Goal: Information Seeking & Learning: Learn about a topic

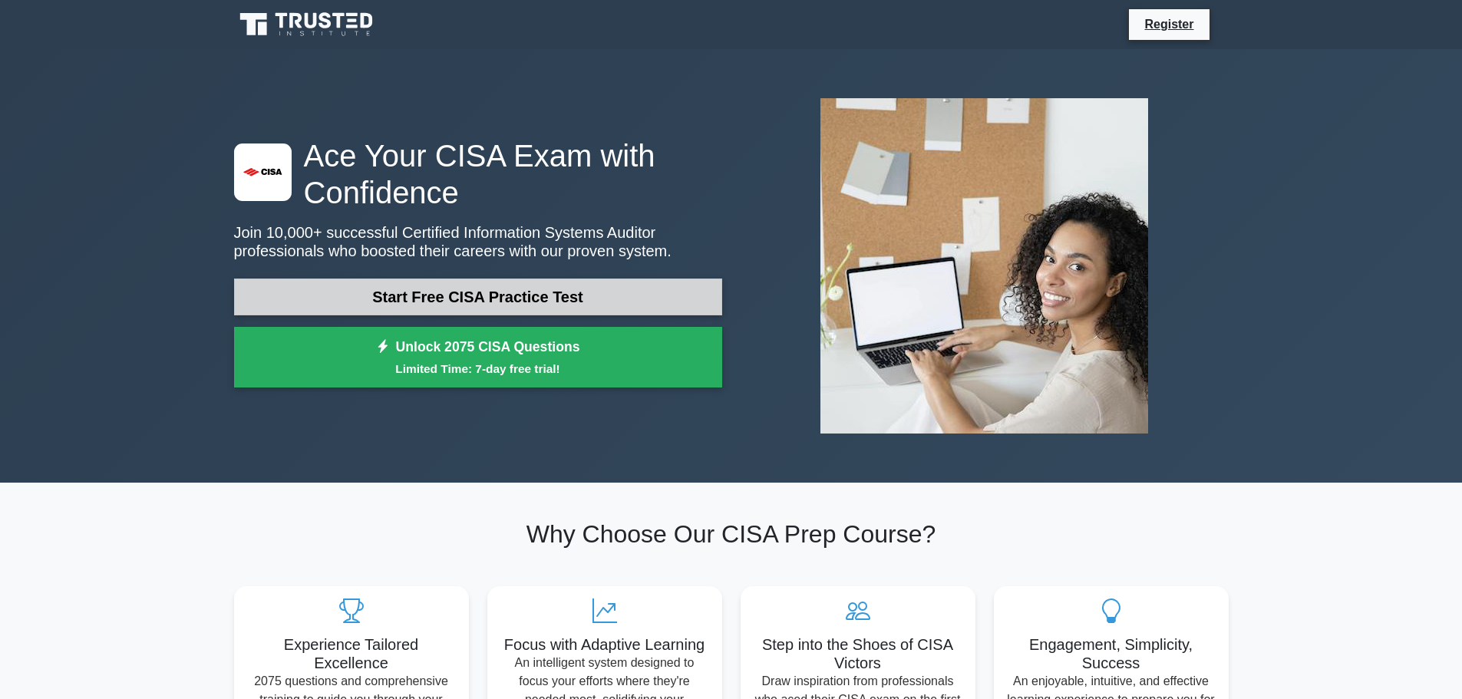
click at [418, 299] on link "Start Free CISA Practice Test" at bounding box center [478, 297] width 488 height 37
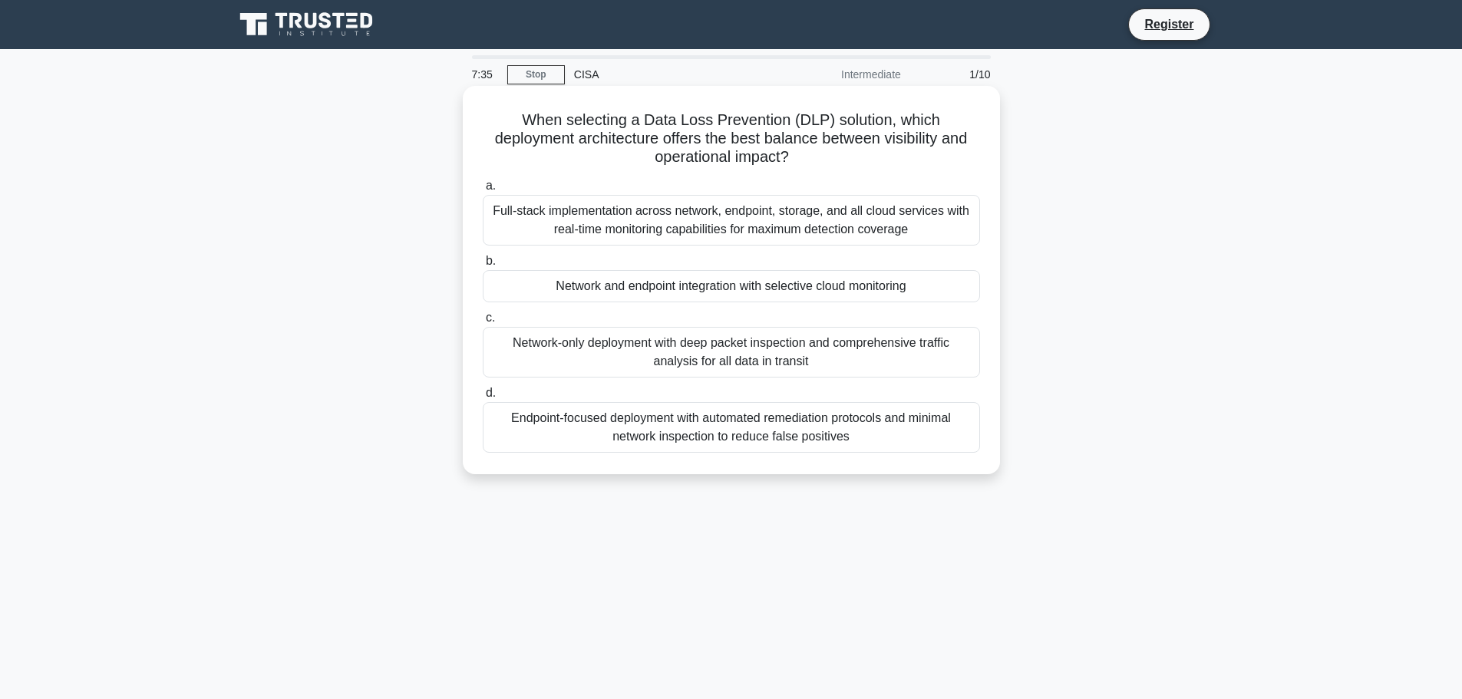
click at [726, 427] on div "Endpoint-focused deployment with automated remediation protocols and minimal ne…" at bounding box center [731, 427] width 497 height 51
click at [483, 398] on input "d. Endpoint-focused deployment with automated remediation protocols and minimal…" at bounding box center [483, 393] width 0 height 10
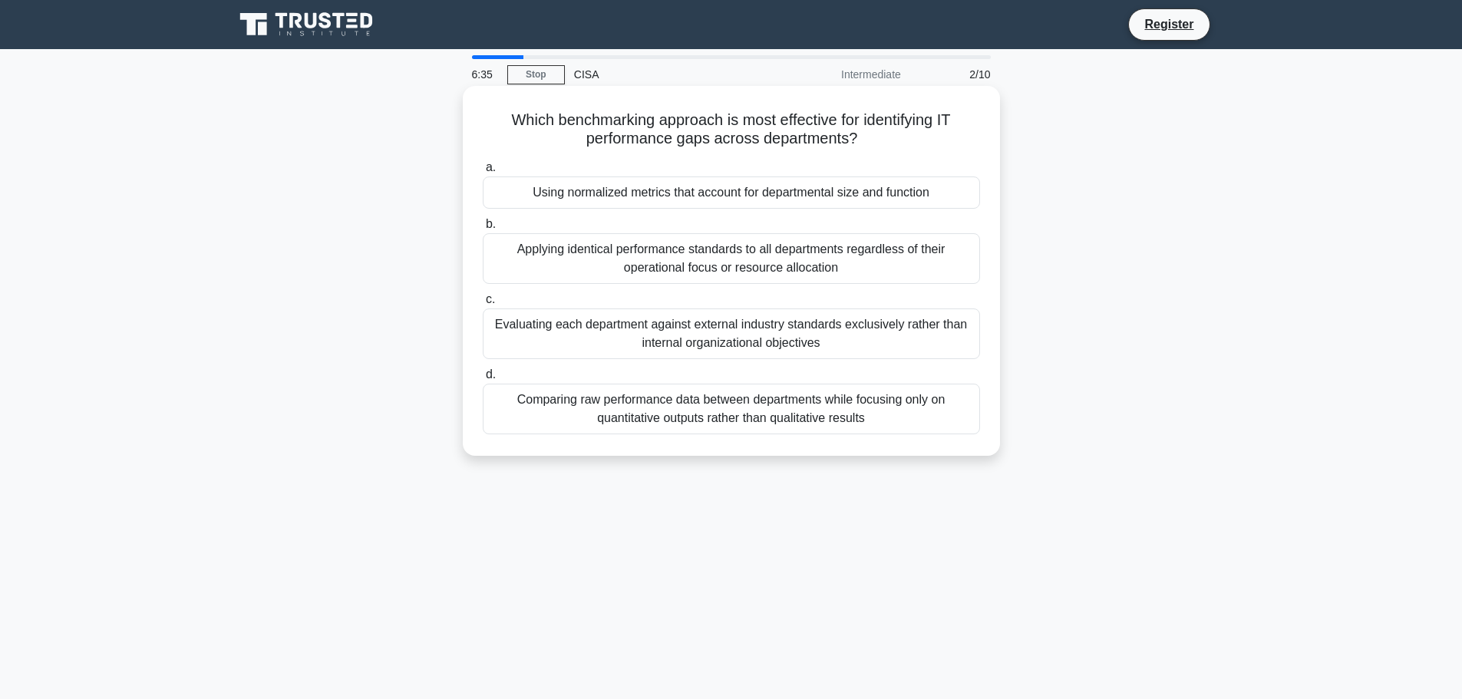
click at [729, 195] on div "Using normalized metrics that account for departmental size and function" at bounding box center [731, 193] width 497 height 32
click at [483, 173] on input "a. Using normalized metrics that account for departmental size and function" at bounding box center [483, 168] width 0 height 10
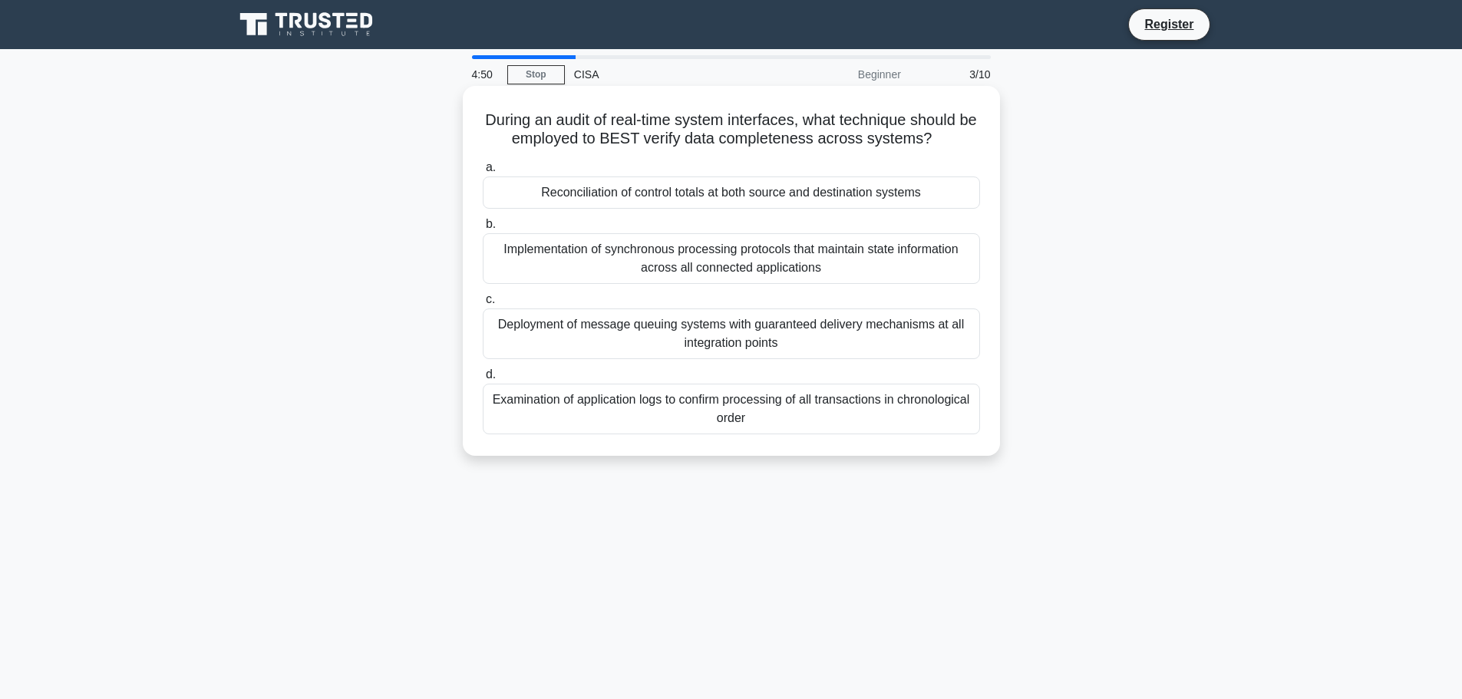
click at [723, 191] on div "Reconciliation of control totals at both source and destination systems" at bounding box center [731, 193] width 497 height 32
click at [483, 173] on input "a. Reconciliation of control totals at both source and destination systems" at bounding box center [483, 168] width 0 height 10
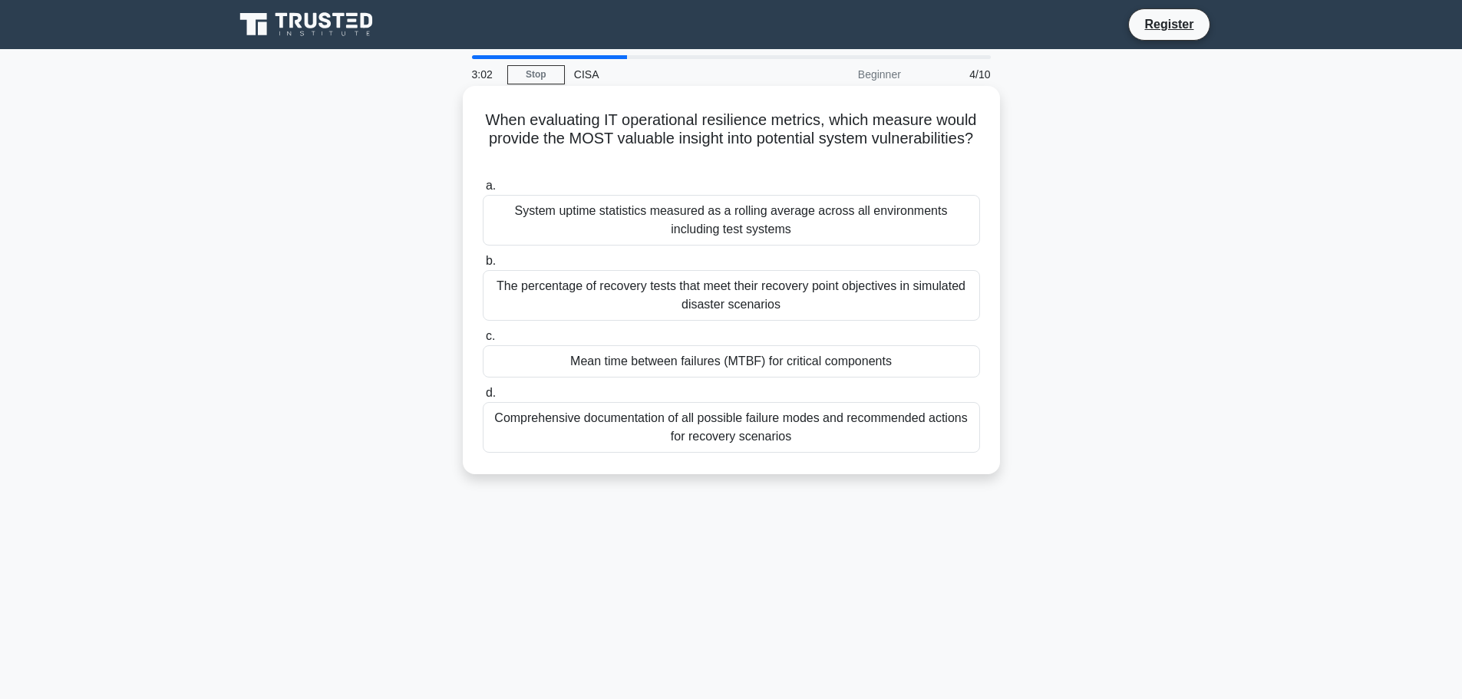
click at [732, 365] on div "Mean time between failures (MTBF) for critical components" at bounding box center [731, 361] width 497 height 32
click at [483, 342] on input "c. Mean time between failures (MTBF) for critical components" at bounding box center [483, 337] width 0 height 10
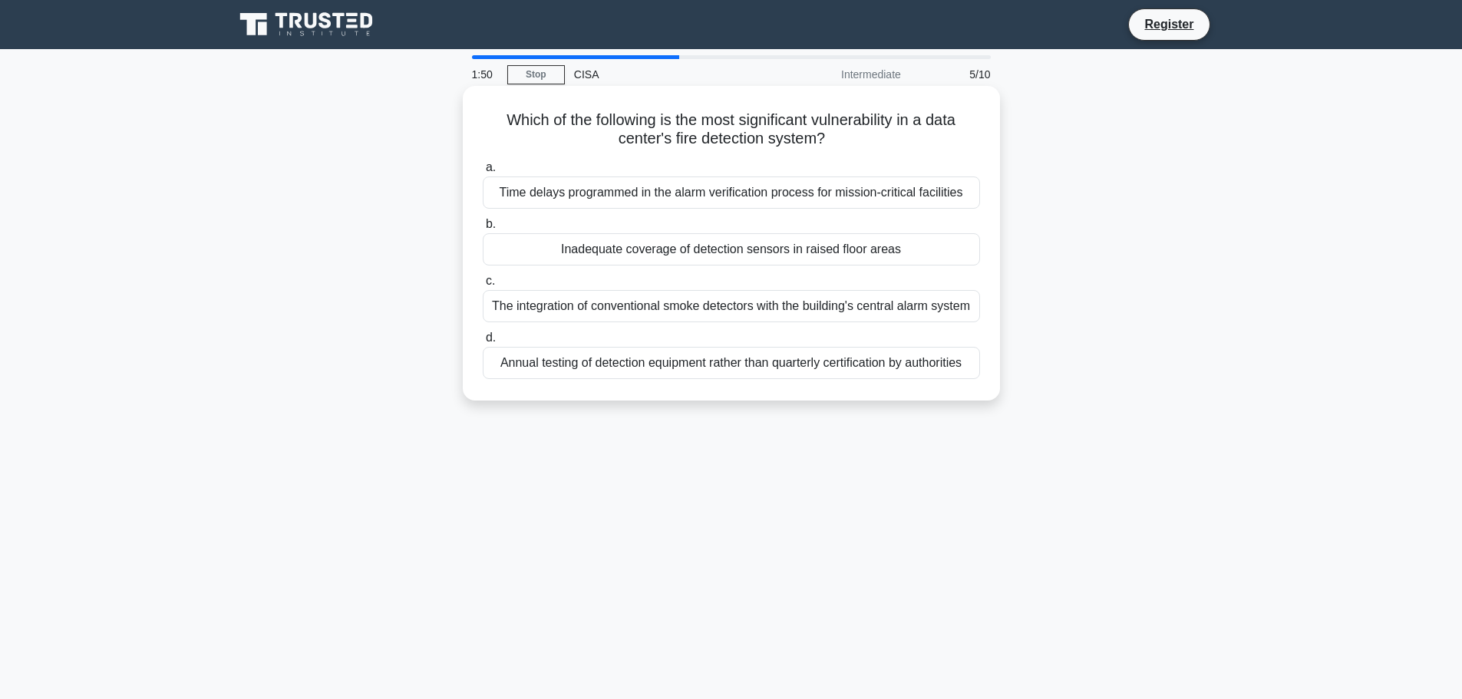
click at [732, 195] on div "Time delays programmed in the alarm verification process for mission-critical f…" at bounding box center [731, 193] width 497 height 32
click at [483, 173] on input "a. Time delays programmed in the alarm verification process for mission-critica…" at bounding box center [483, 168] width 0 height 10
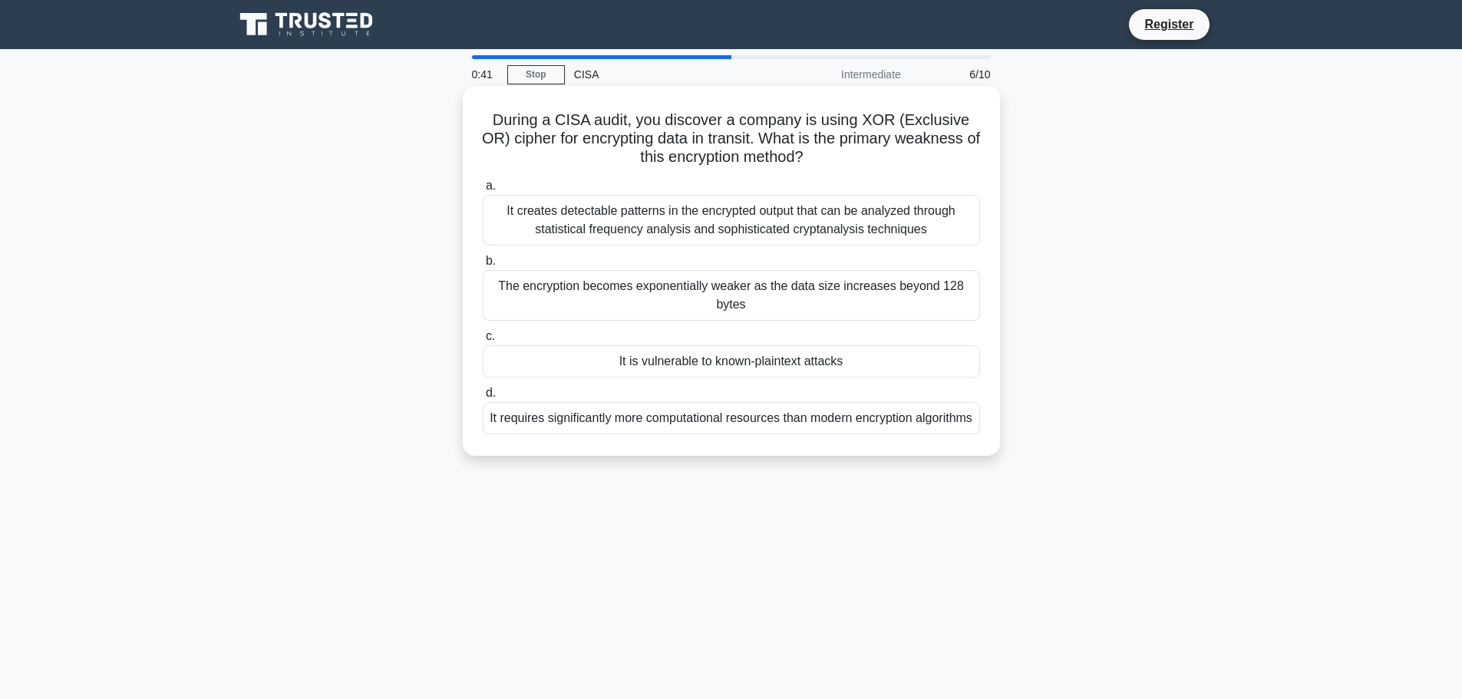
click at [711, 290] on div "The encryption becomes exponentially weaker as the data size increases beyond 1…" at bounding box center [731, 295] width 497 height 51
click at [483, 266] on input "b. The encryption becomes exponentially weaker as the data size increases beyon…" at bounding box center [483, 261] width 0 height 10
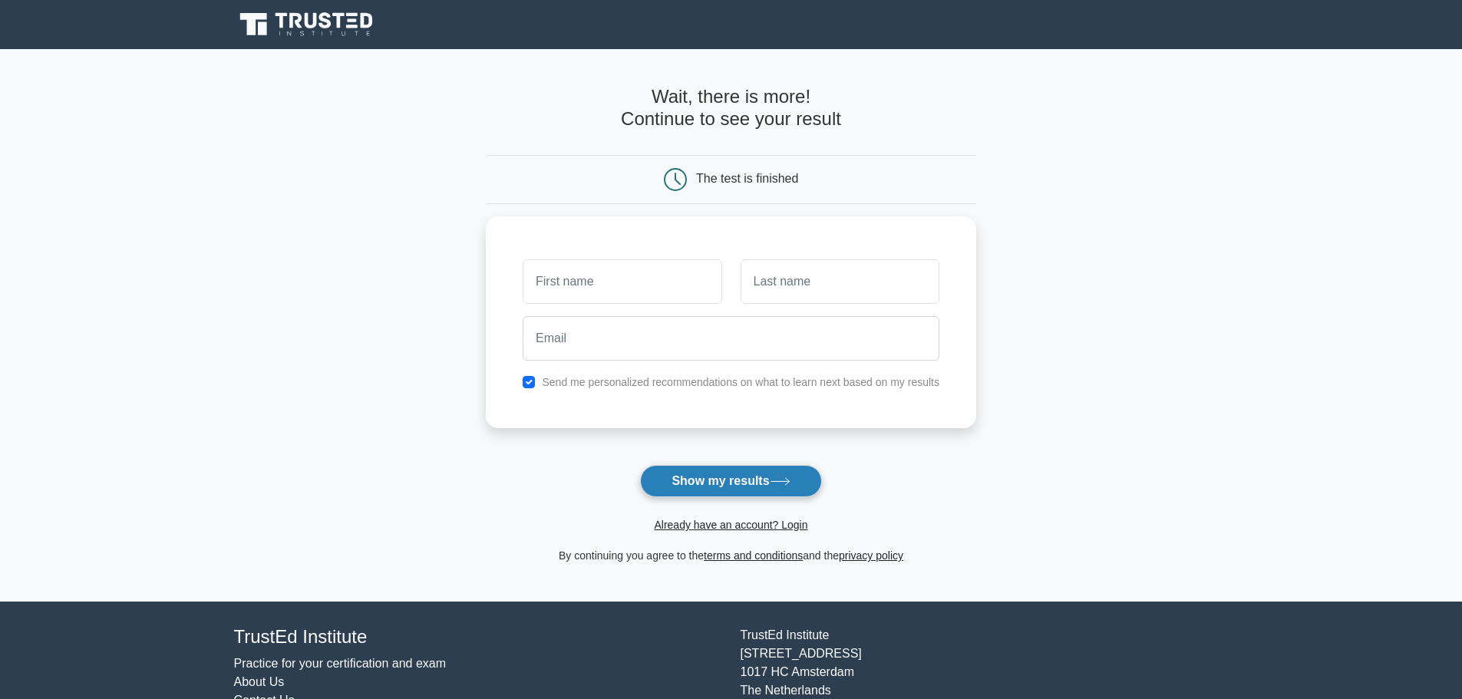
click at [730, 483] on button "Show my results" at bounding box center [730, 481] width 181 height 32
type input "b"
type input "[PERSON_NAME]"
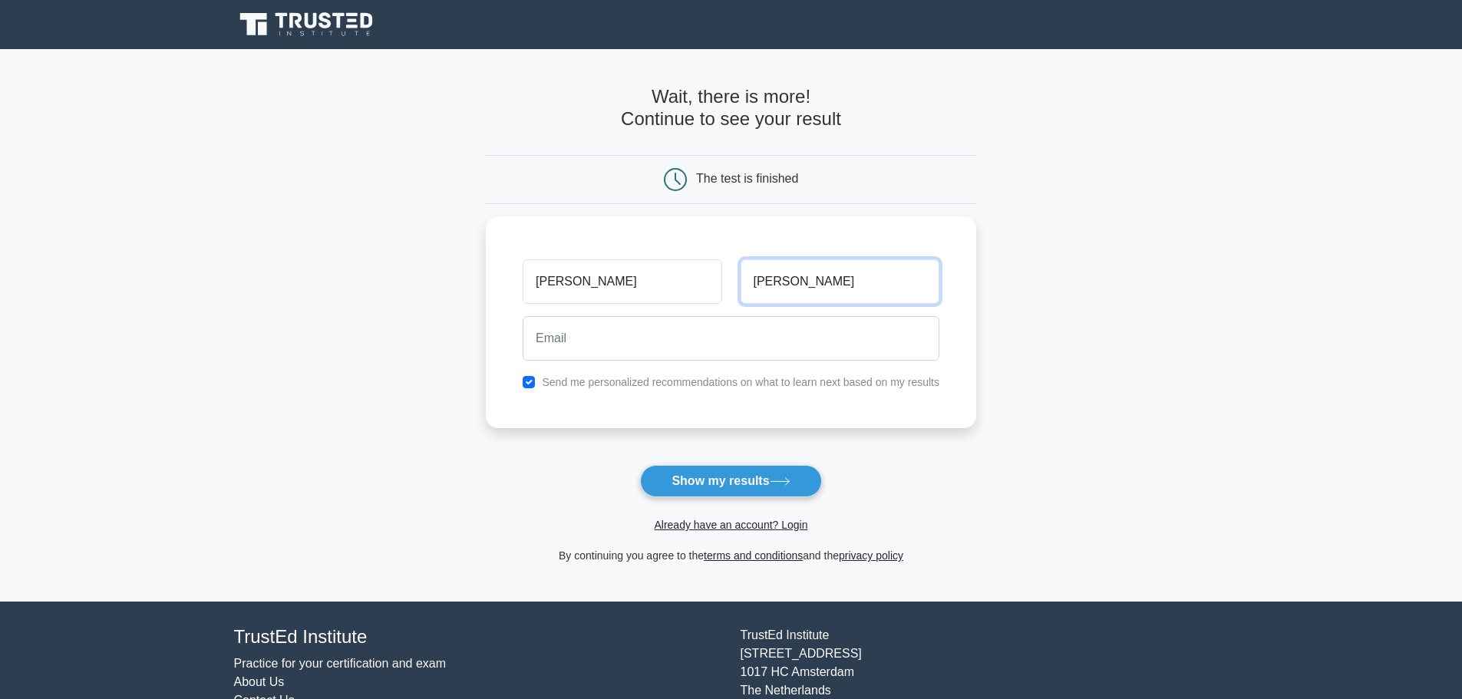
type input "Gailey"
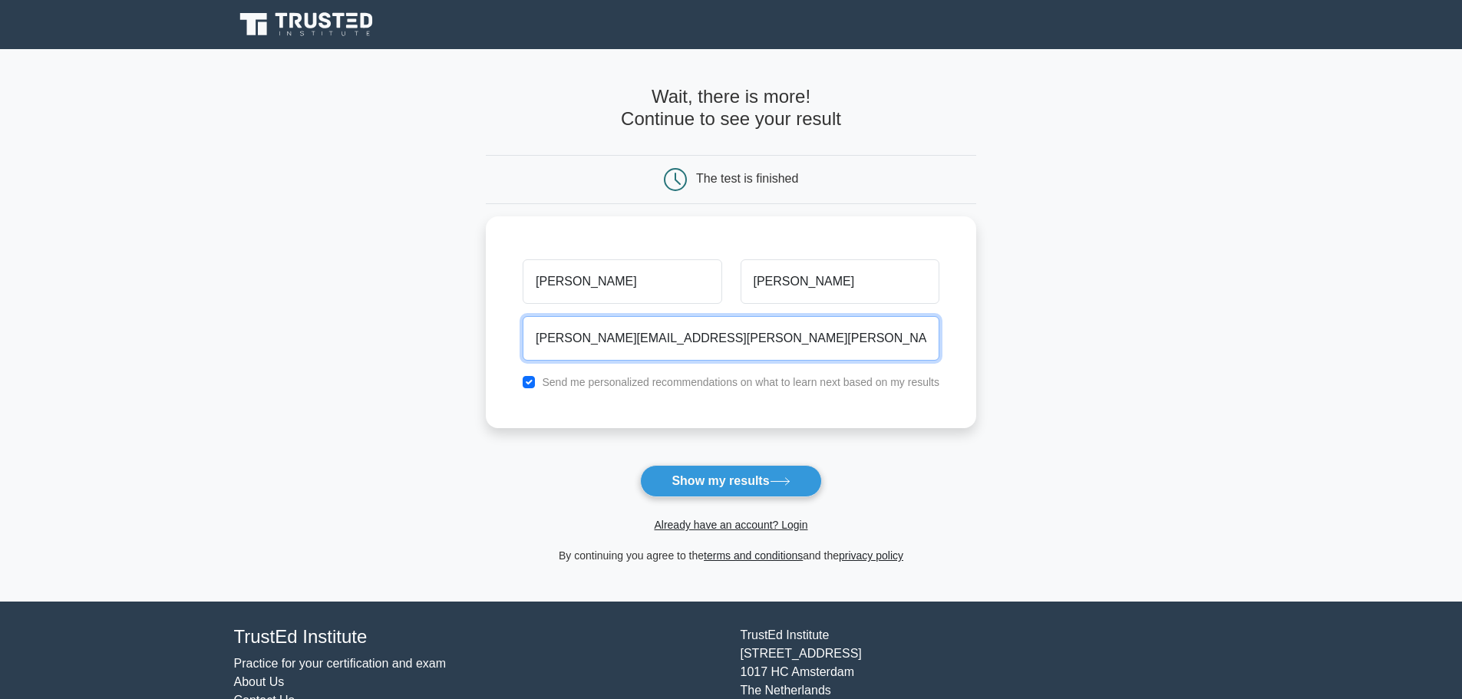
type input "brian.gailey@parsons.com"
click at [640, 465] on button "Show my results" at bounding box center [730, 481] width 181 height 32
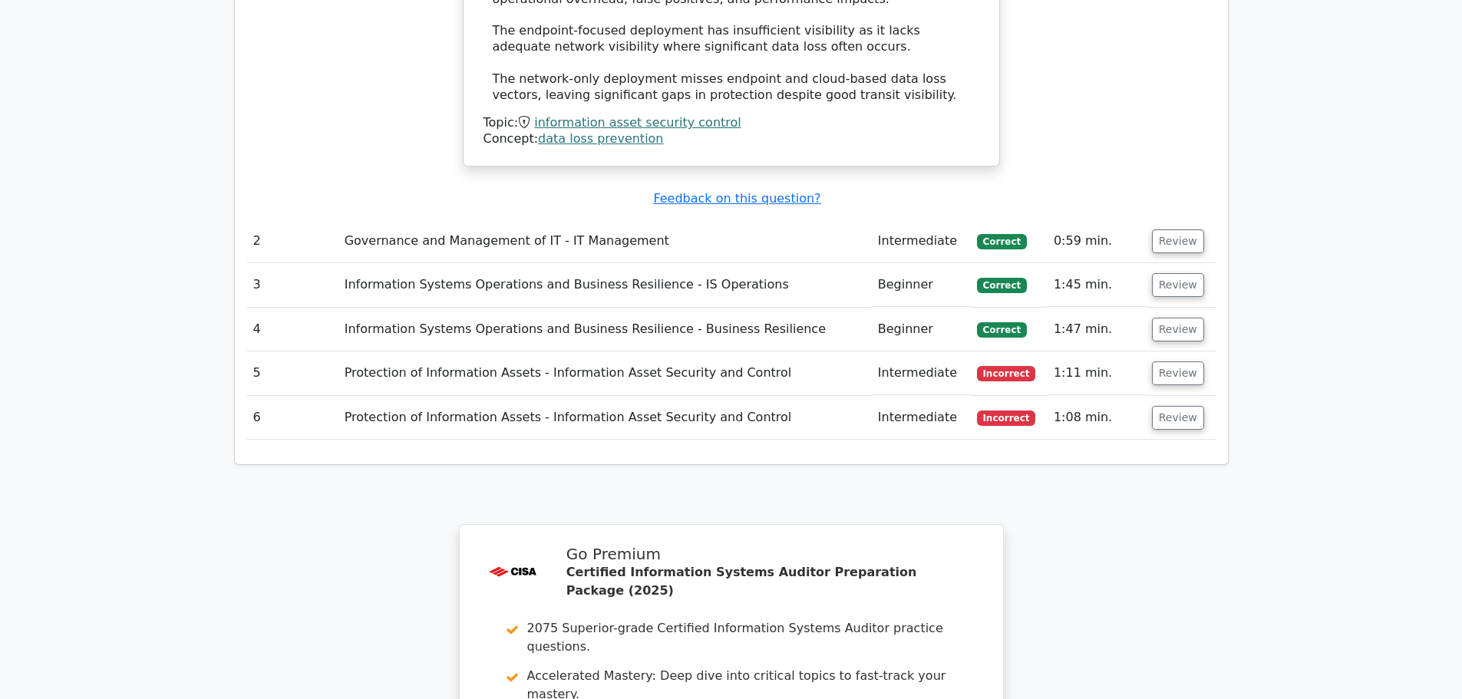
scroll to position [1919, 0]
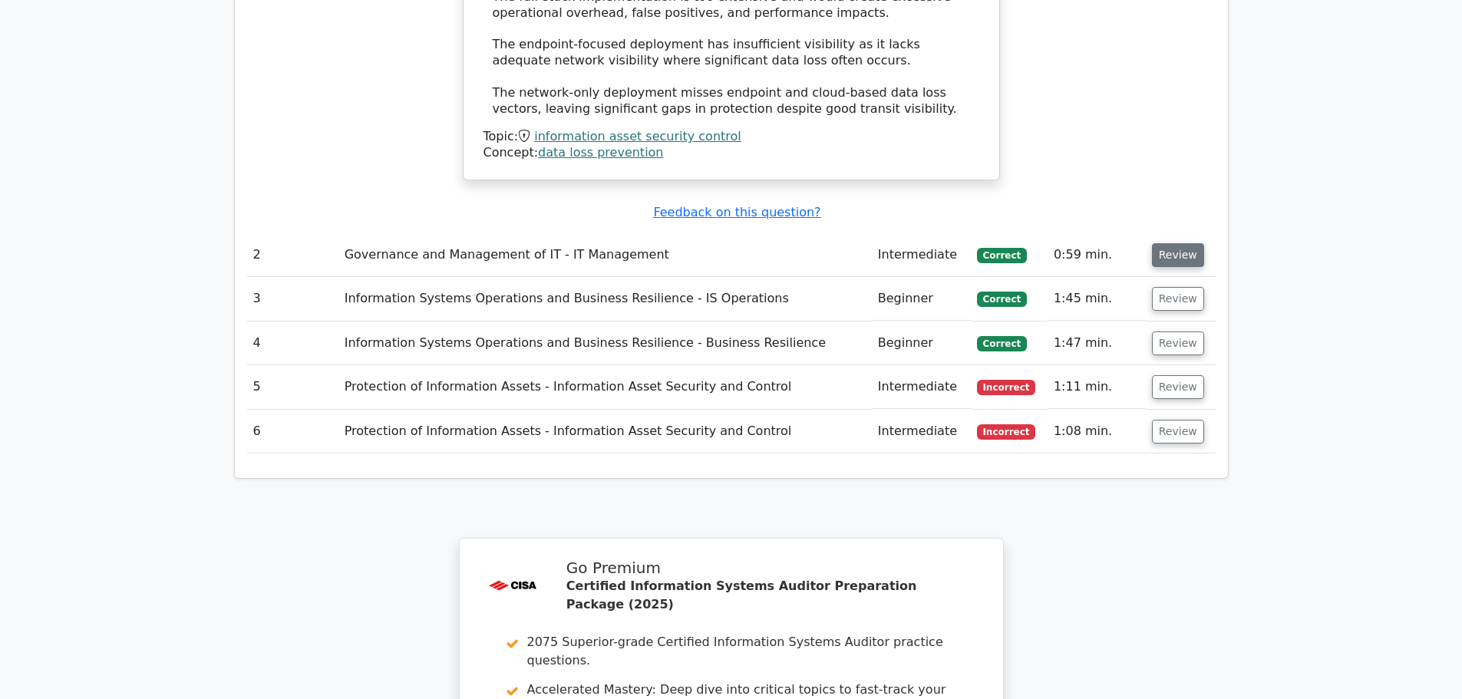
click at [1178, 243] on button "Review" at bounding box center [1178, 255] width 52 height 24
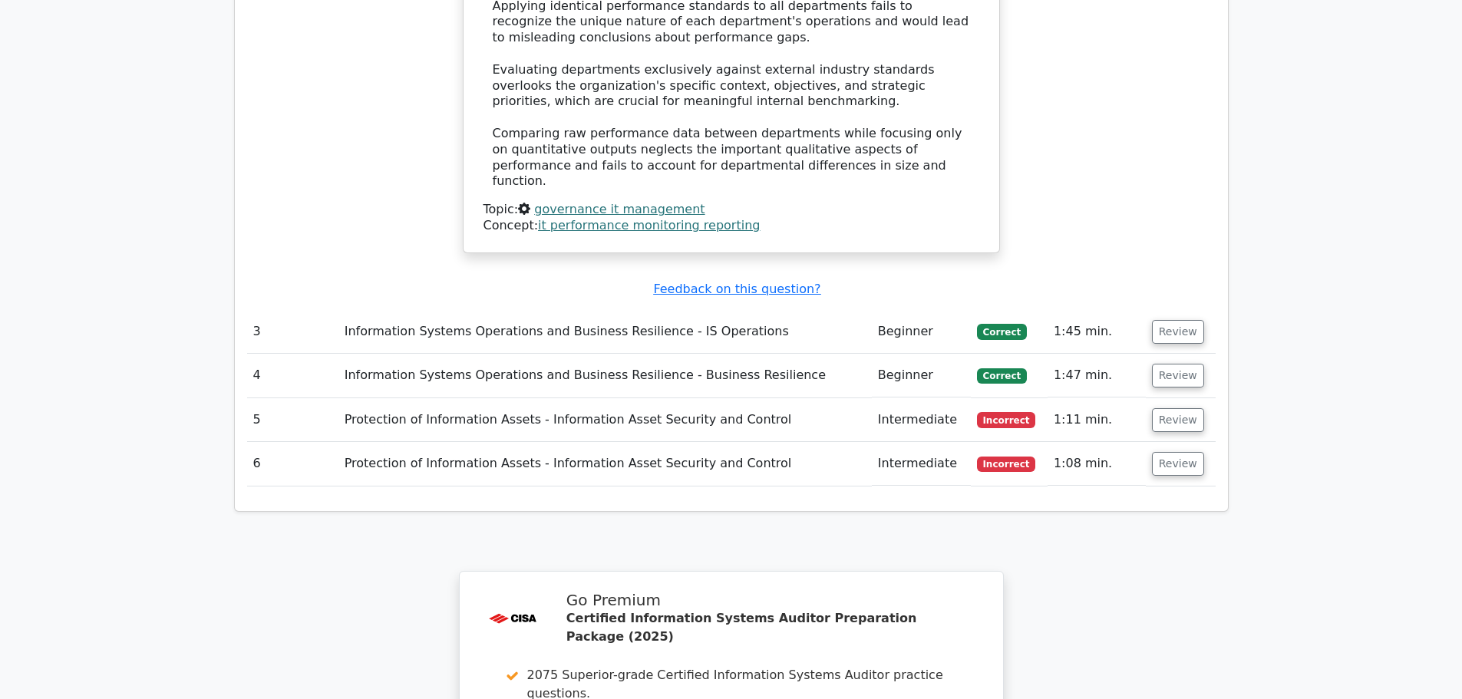
scroll to position [2763, 0]
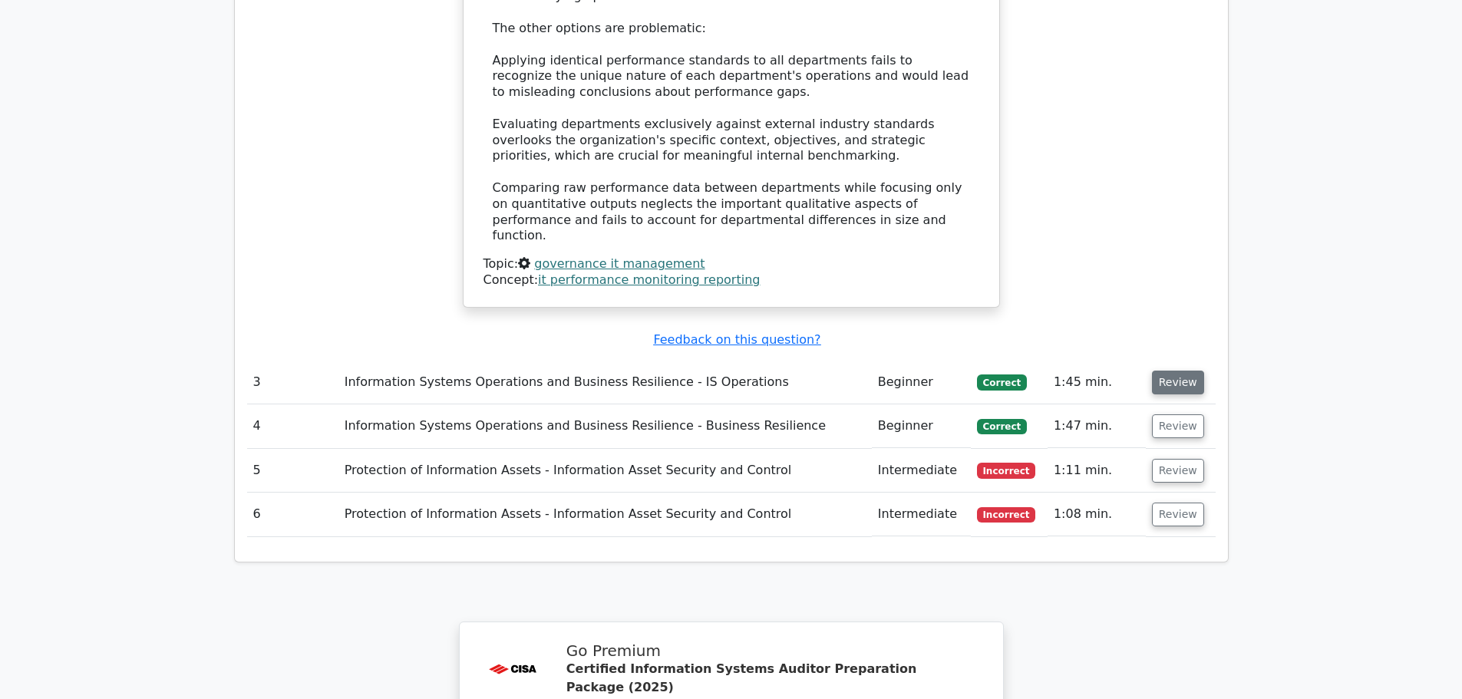
click at [1157, 371] on button "Review" at bounding box center [1178, 383] width 52 height 24
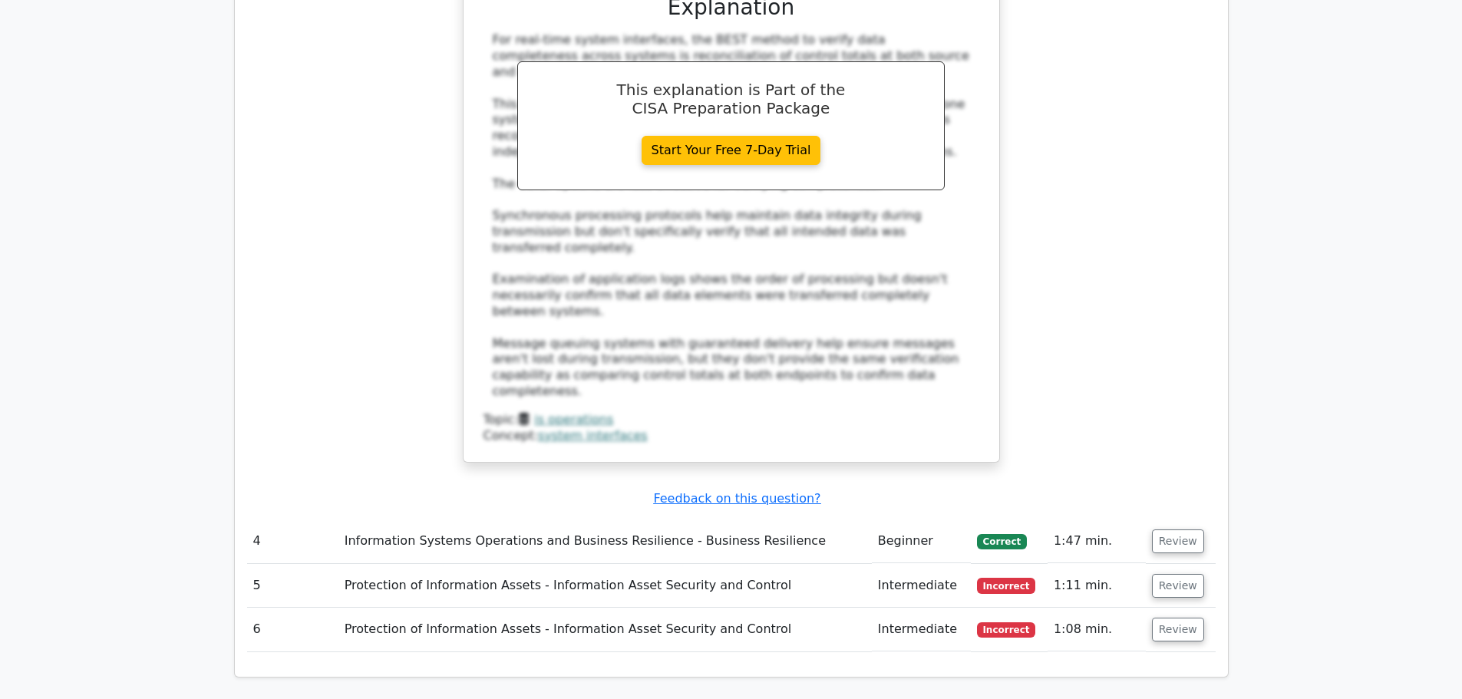
scroll to position [3531, 0]
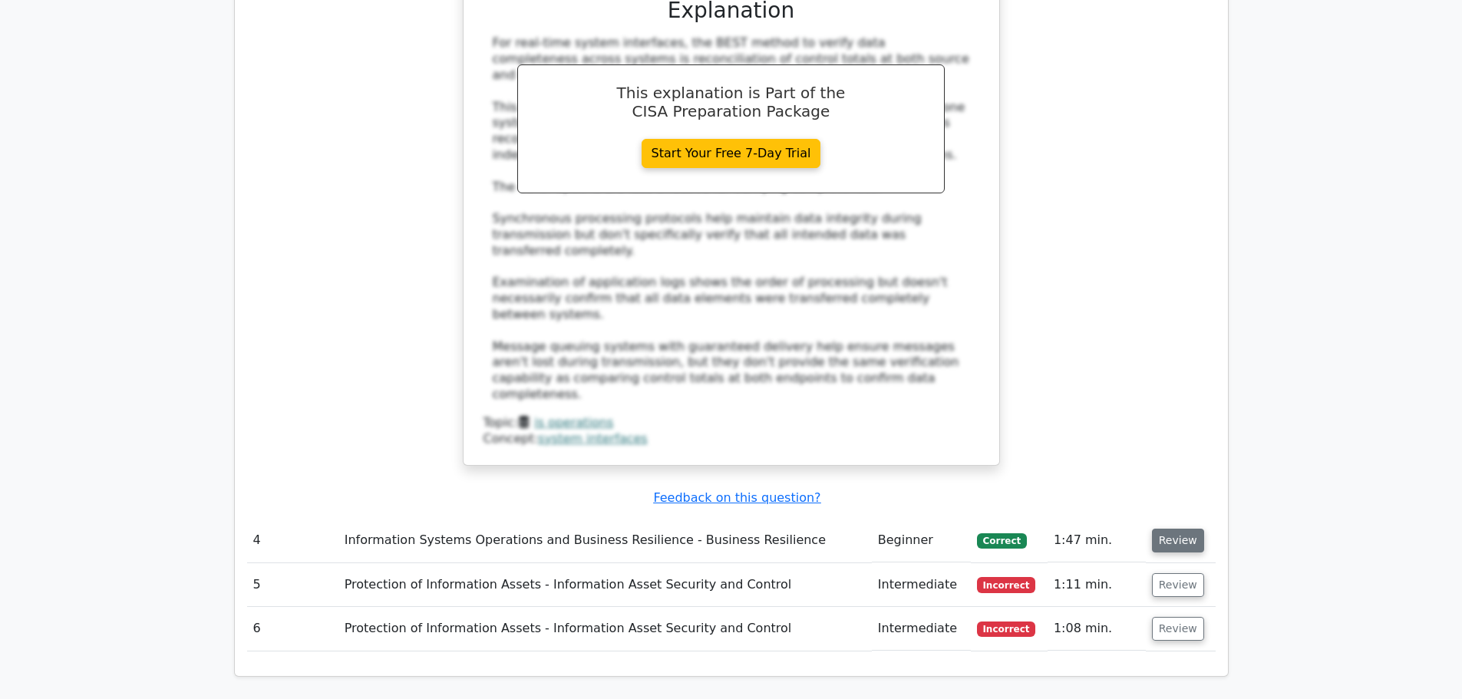
click at [1178, 529] on button "Review" at bounding box center [1178, 541] width 52 height 24
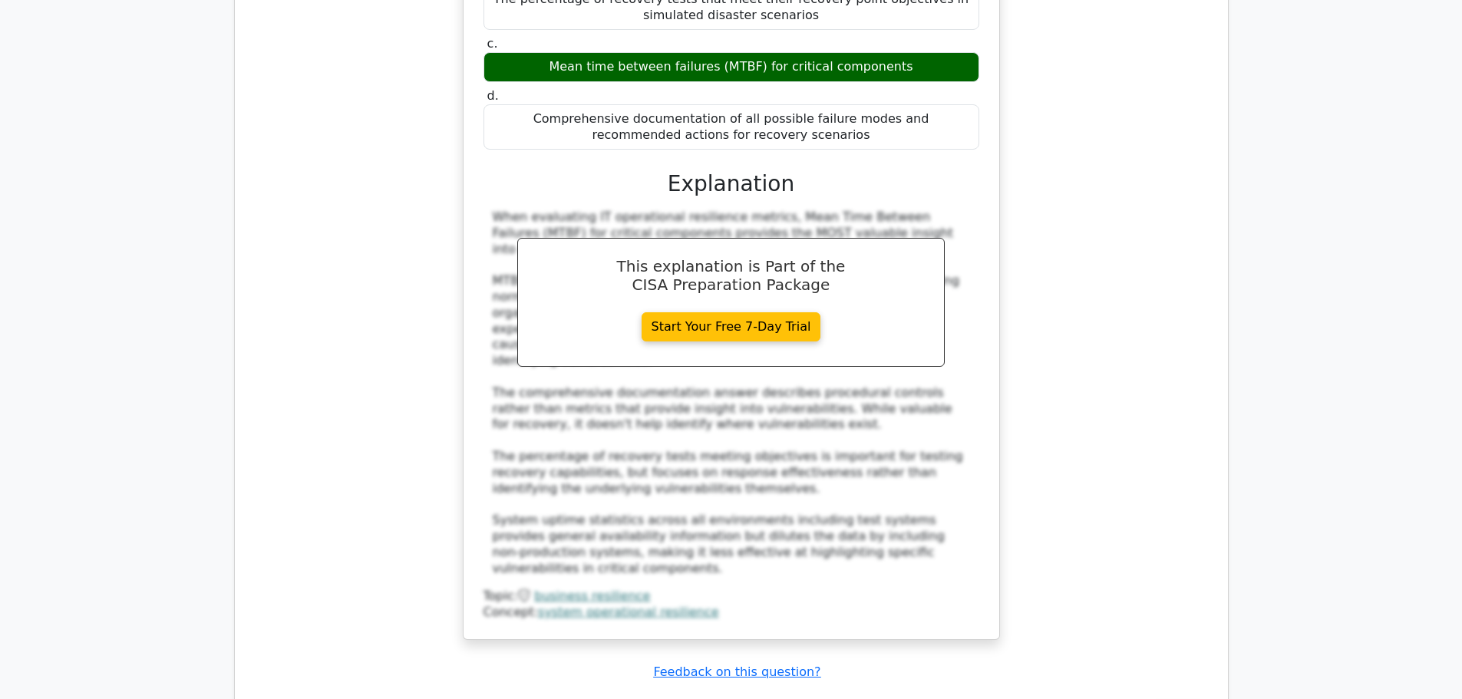
scroll to position [4298, 0]
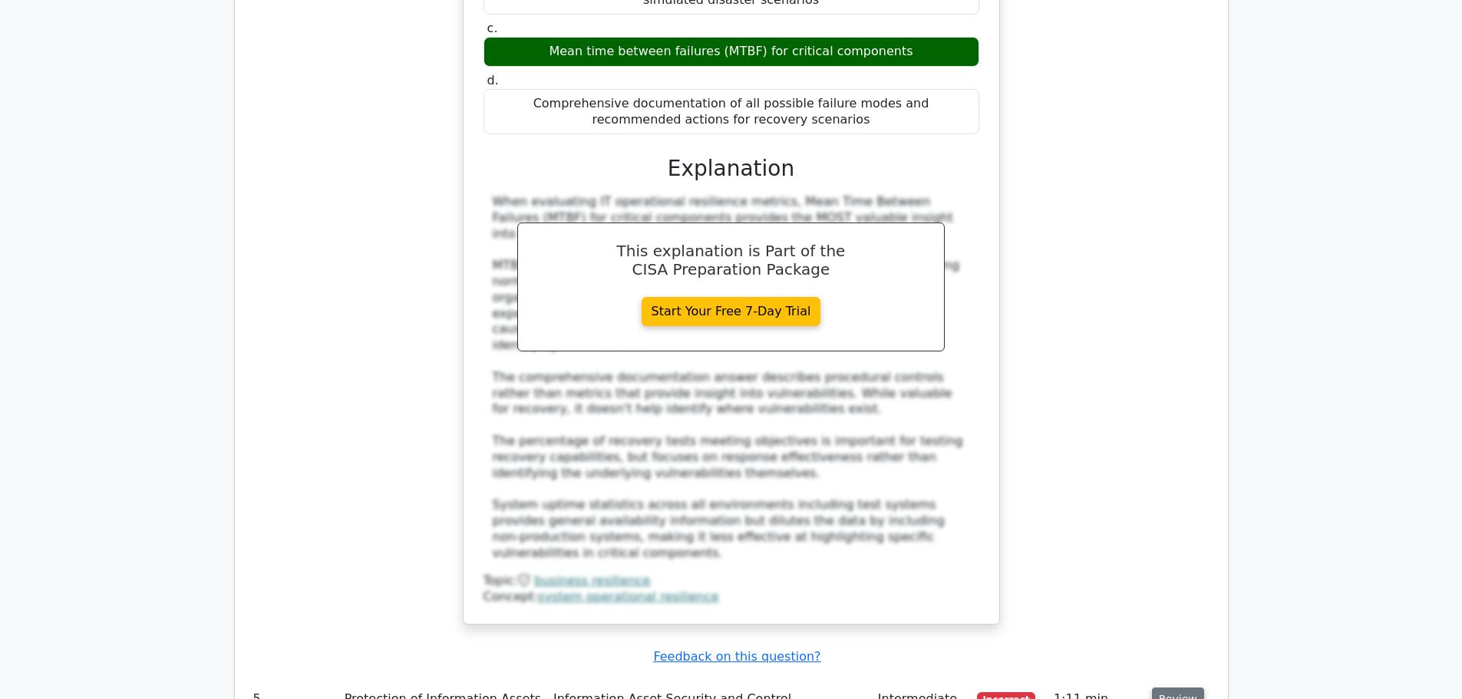
click at [1170, 688] on button "Review" at bounding box center [1178, 700] width 52 height 24
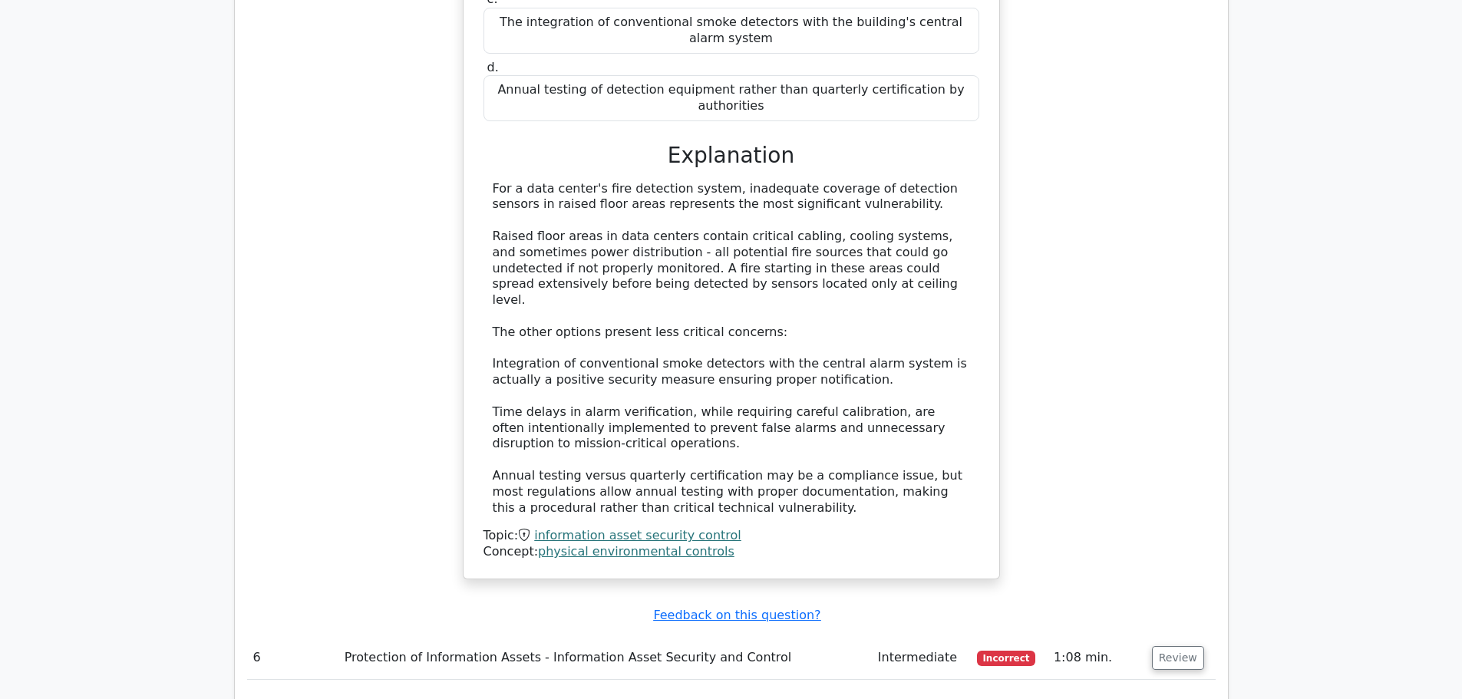
scroll to position [5449, 0]
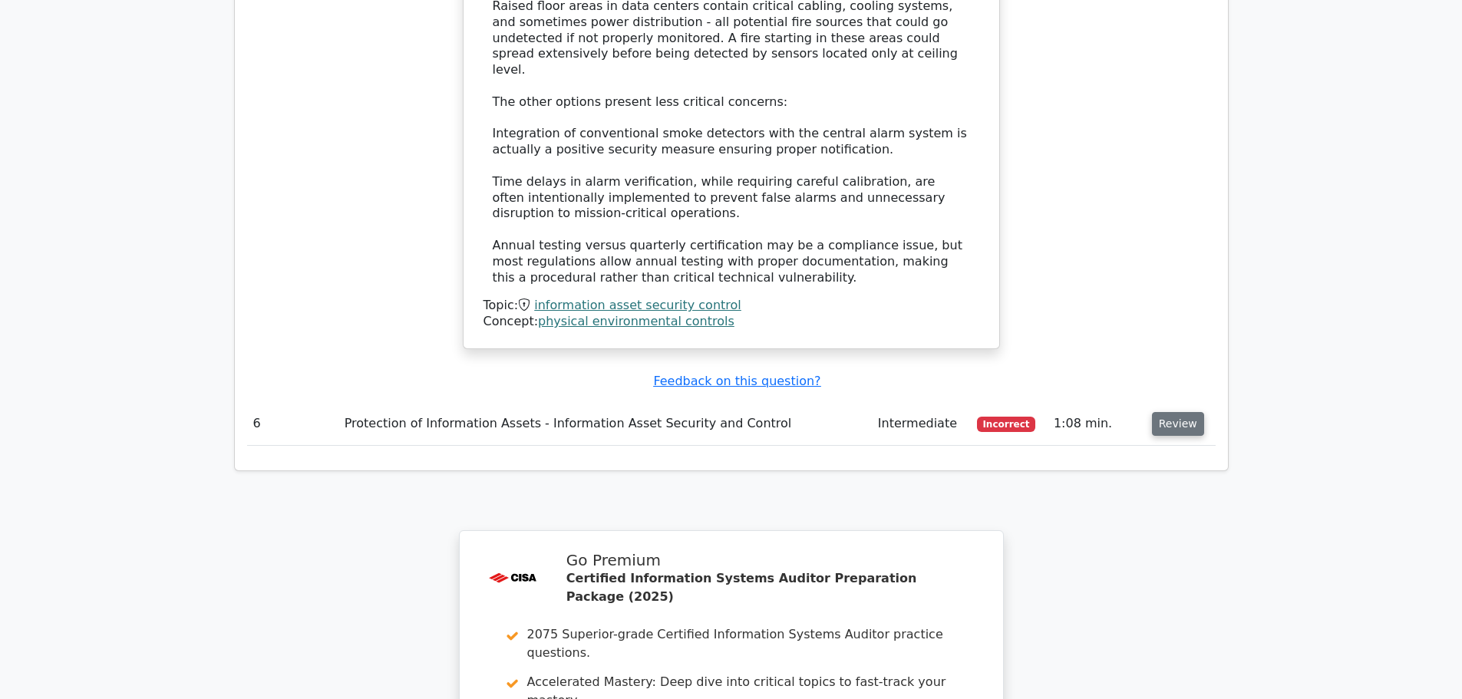
click at [1166, 412] on button "Review" at bounding box center [1178, 424] width 52 height 24
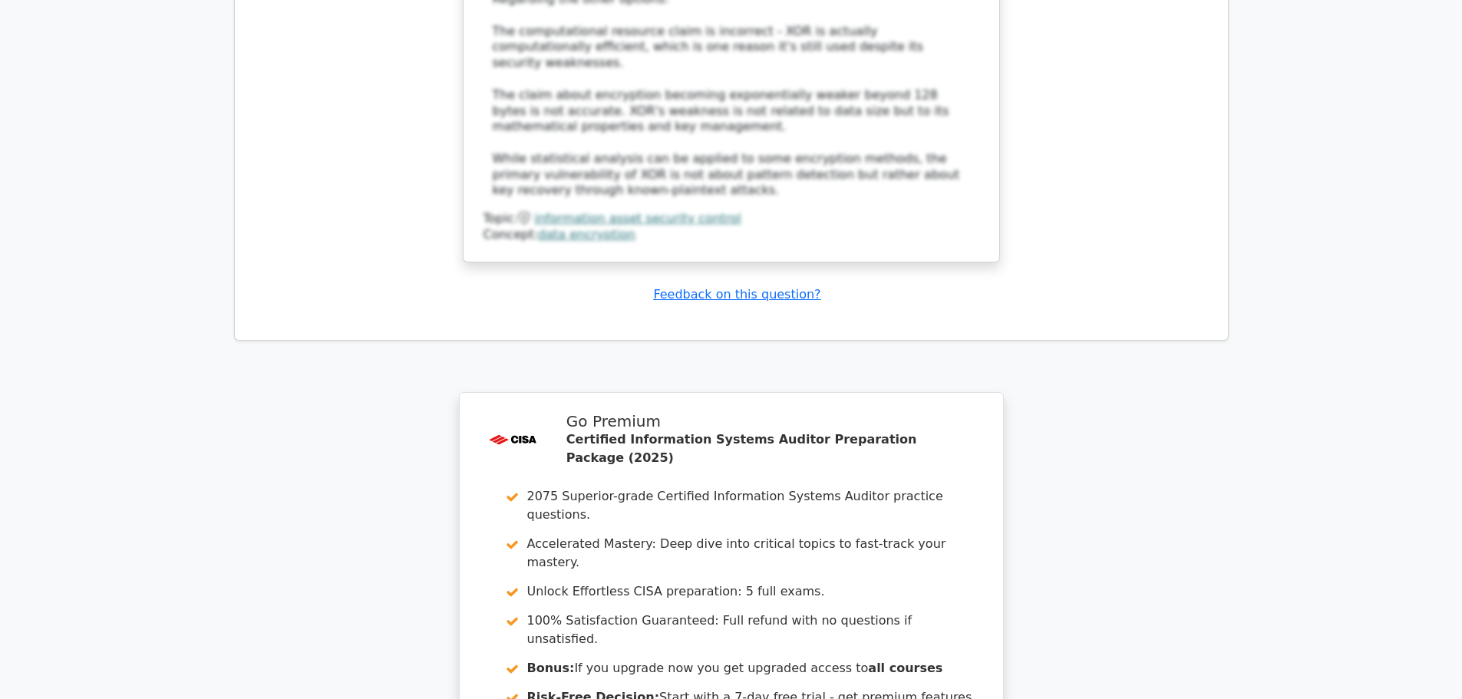
scroll to position [6524, 0]
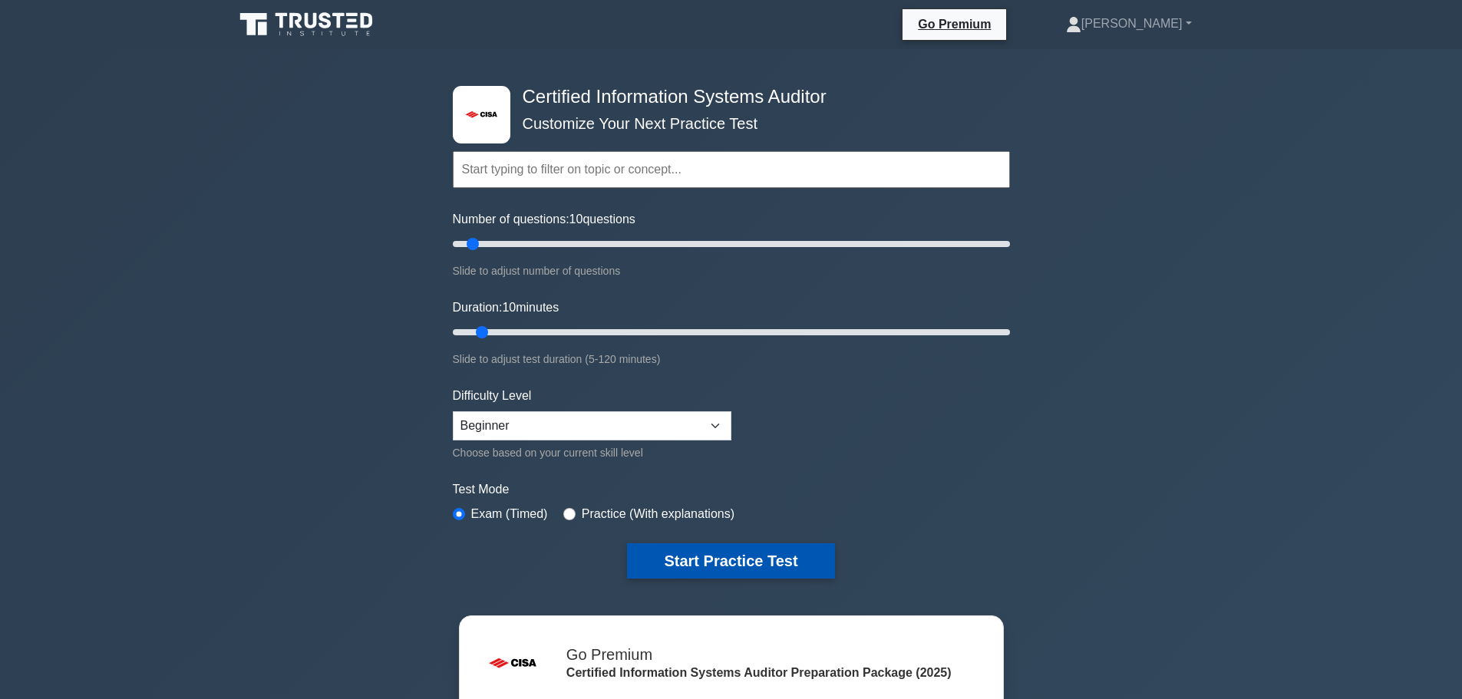
click at [699, 555] on button "Start Practice Test" at bounding box center [730, 560] width 207 height 35
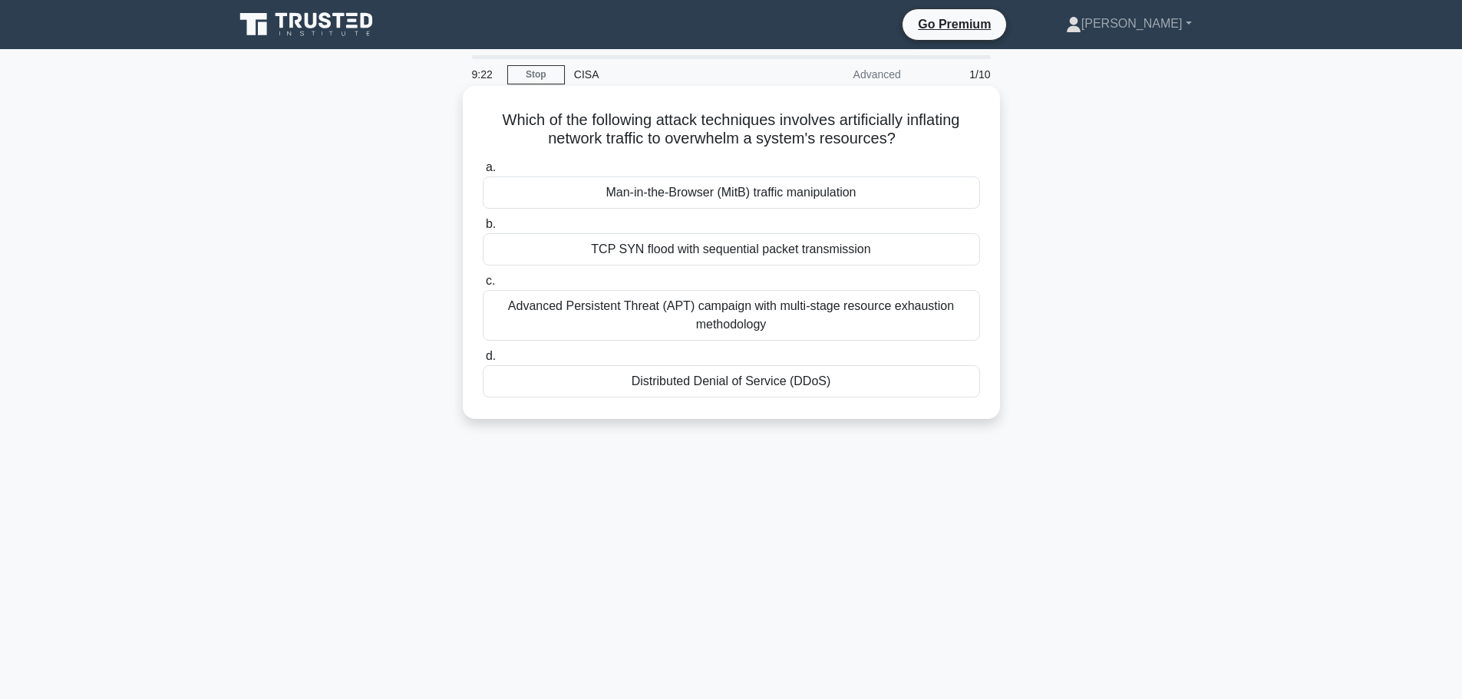
click at [723, 308] on div "Advanced Persistent Threat (APT) campaign with multi-stage resource exhaustion …" at bounding box center [731, 315] width 497 height 51
click at [483, 286] on input "c. Advanced Persistent Threat (APT) campaign with multi-stage resource exhausti…" at bounding box center [483, 281] width 0 height 10
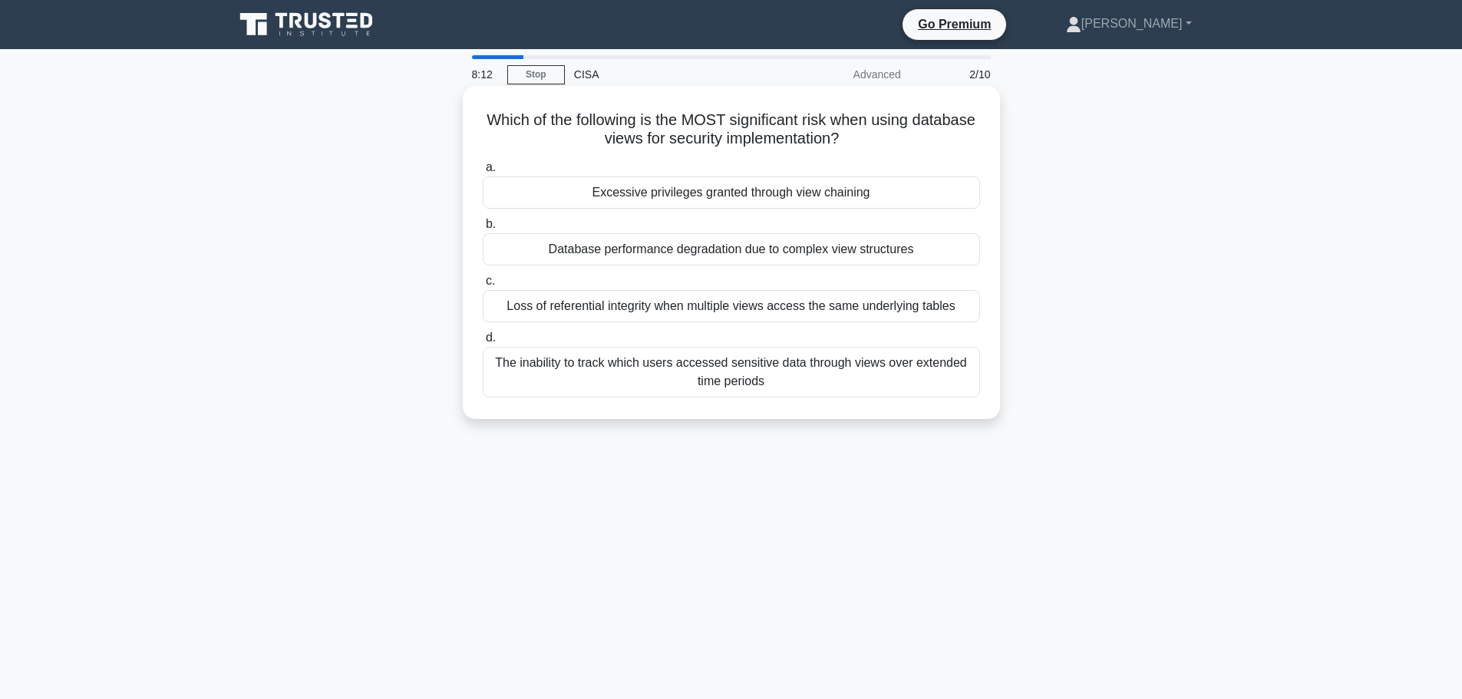
click at [749, 251] on div "Database performance degradation due to complex view structures" at bounding box center [731, 249] width 497 height 32
click at [483, 229] on input "b. Database performance degradation due to complex view structures" at bounding box center [483, 225] width 0 height 10
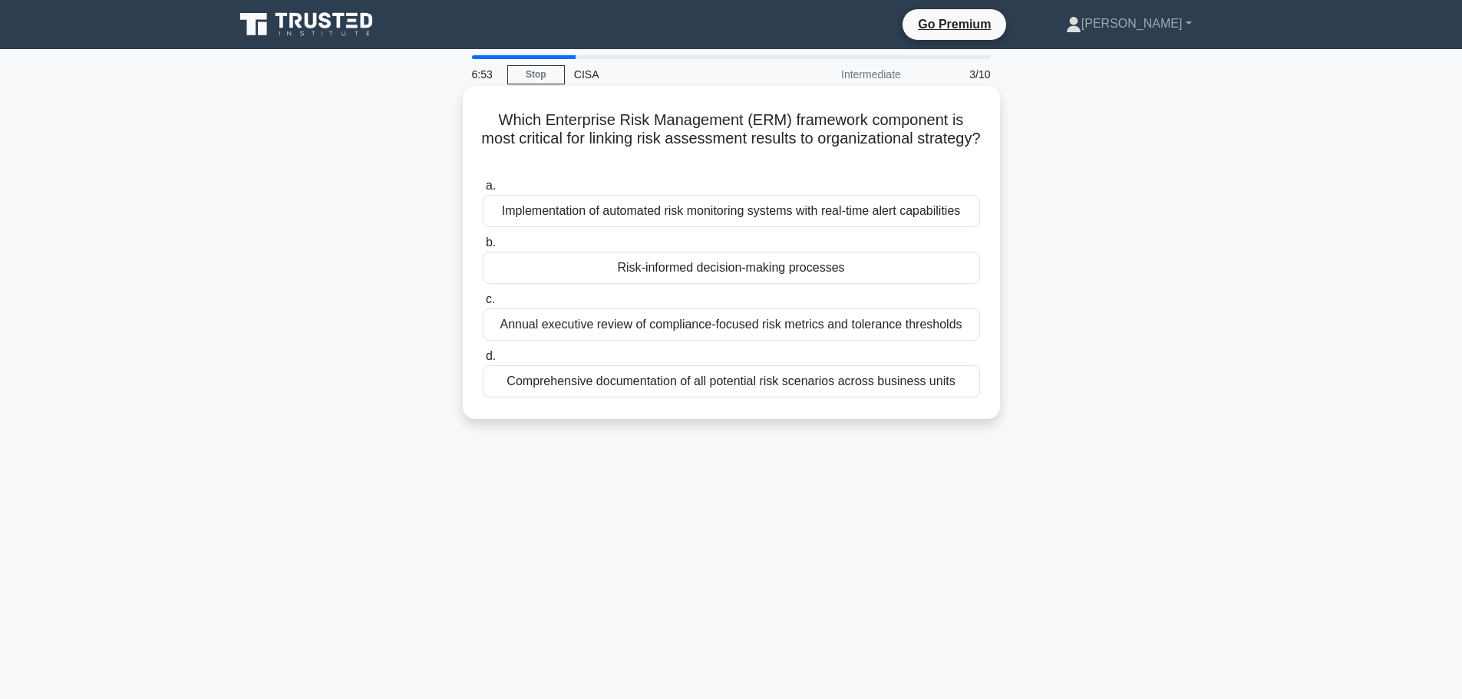
click at [734, 270] on div "Risk-informed decision-making processes" at bounding box center [731, 268] width 497 height 32
click at [483, 248] on input "b. Risk-informed decision-making processes" at bounding box center [483, 243] width 0 height 10
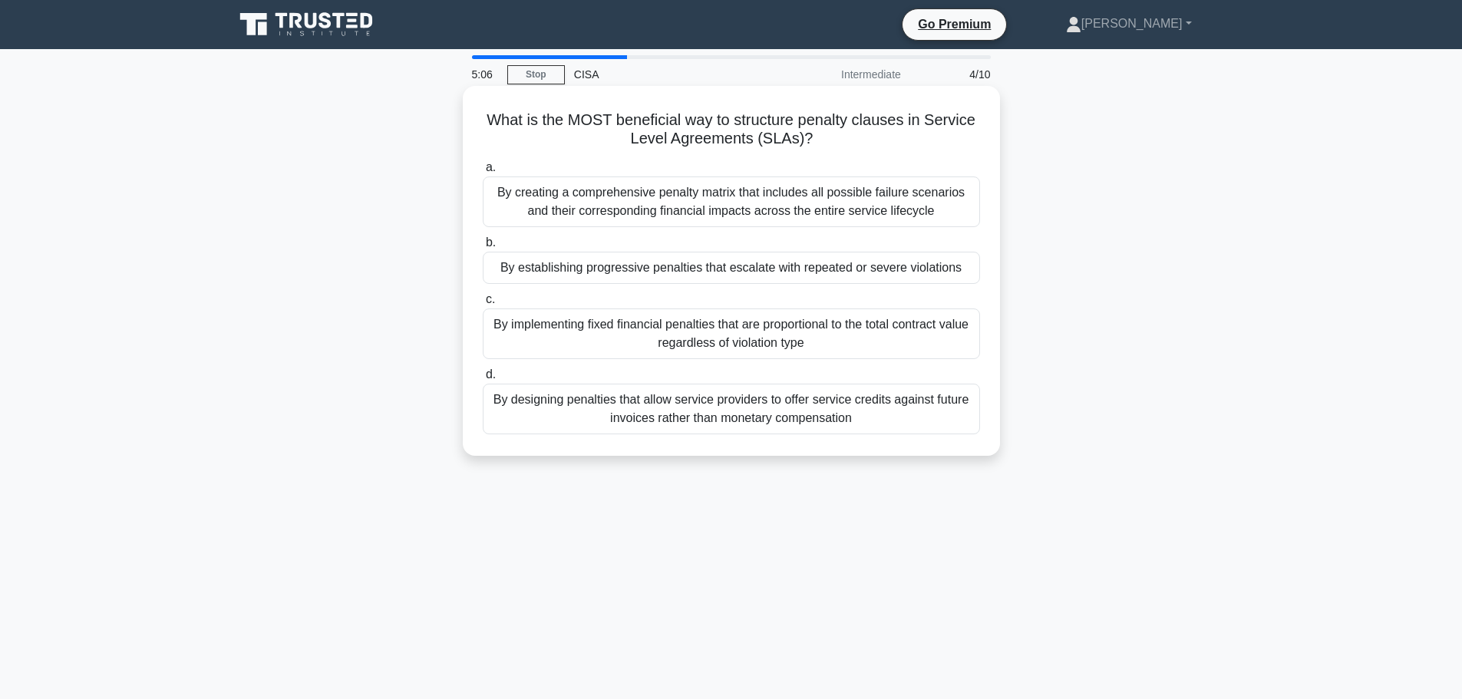
click at [770, 421] on div "By designing penalties that allow service providers to offer service credits ag…" at bounding box center [731, 409] width 497 height 51
click at [483, 380] on input "d. By designing penalties that allow service providers to offer service credits…" at bounding box center [483, 375] width 0 height 10
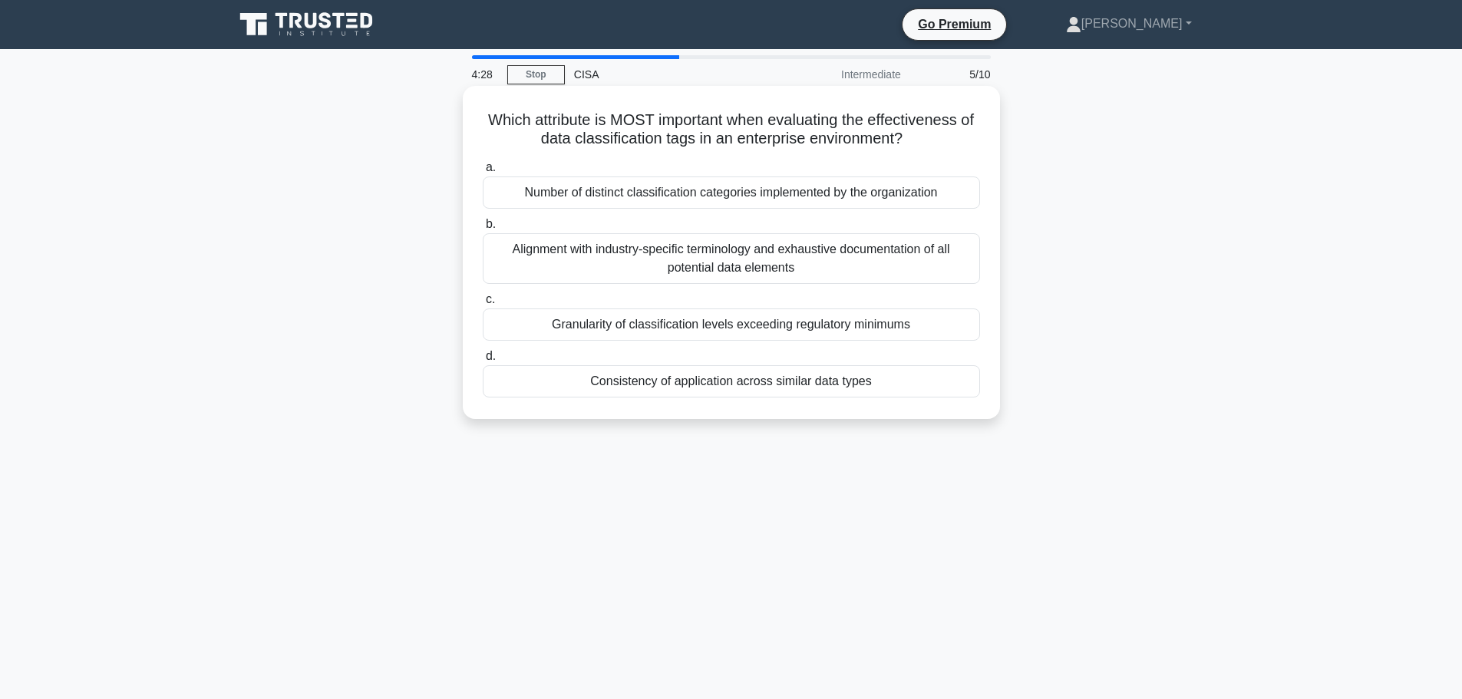
click at [756, 381] on div "Consistency of application across similar data types" at bounding box center [731, 381] width 497 height 32
click at [483, 362] on input "d. Consistency of application across similar data types" at bounding box center [483, 357] width 0 height 10
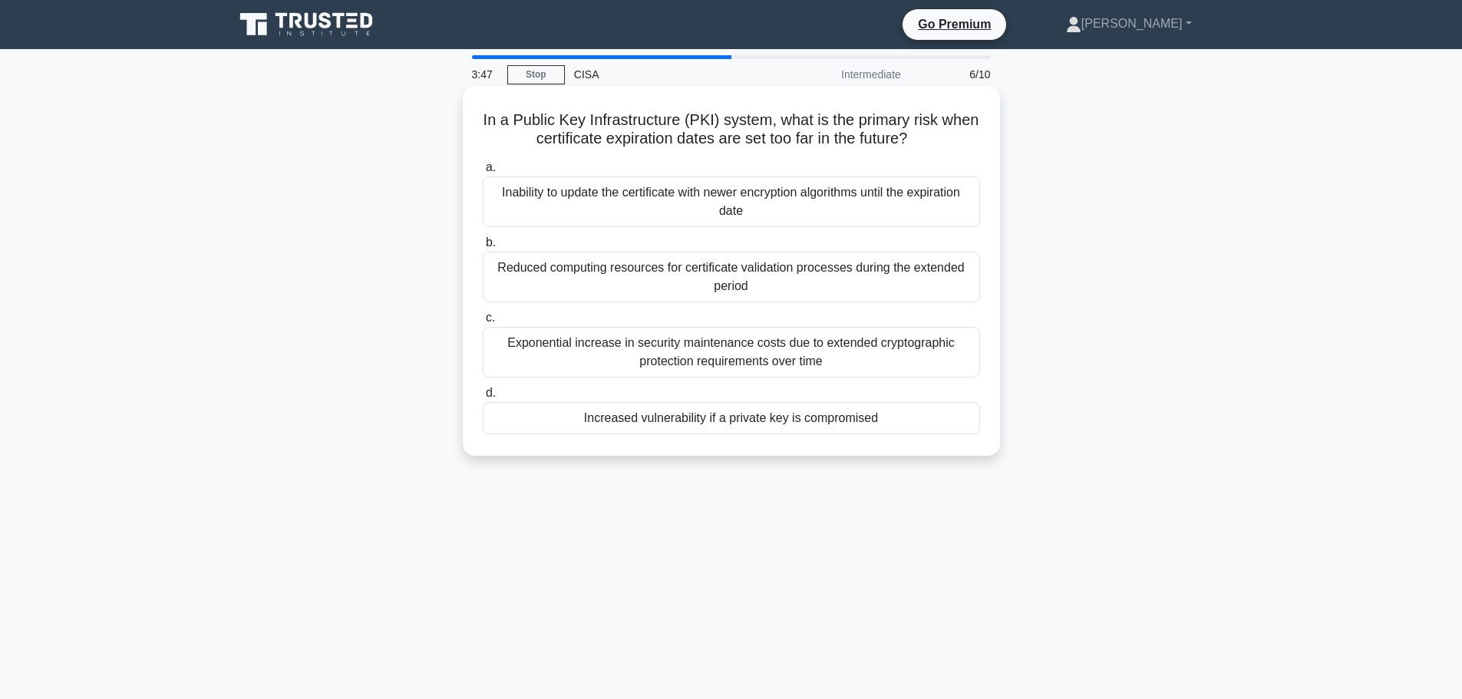
click at [739, 422] on div "Increased vulnerability if a private key is compromised" at bounding box center [731, 418] width 497 height 32
click at [483, 398] on input "d. Increased vulnerability if a private key is compromised" at bounding box center [483, 393] width 0 height 10
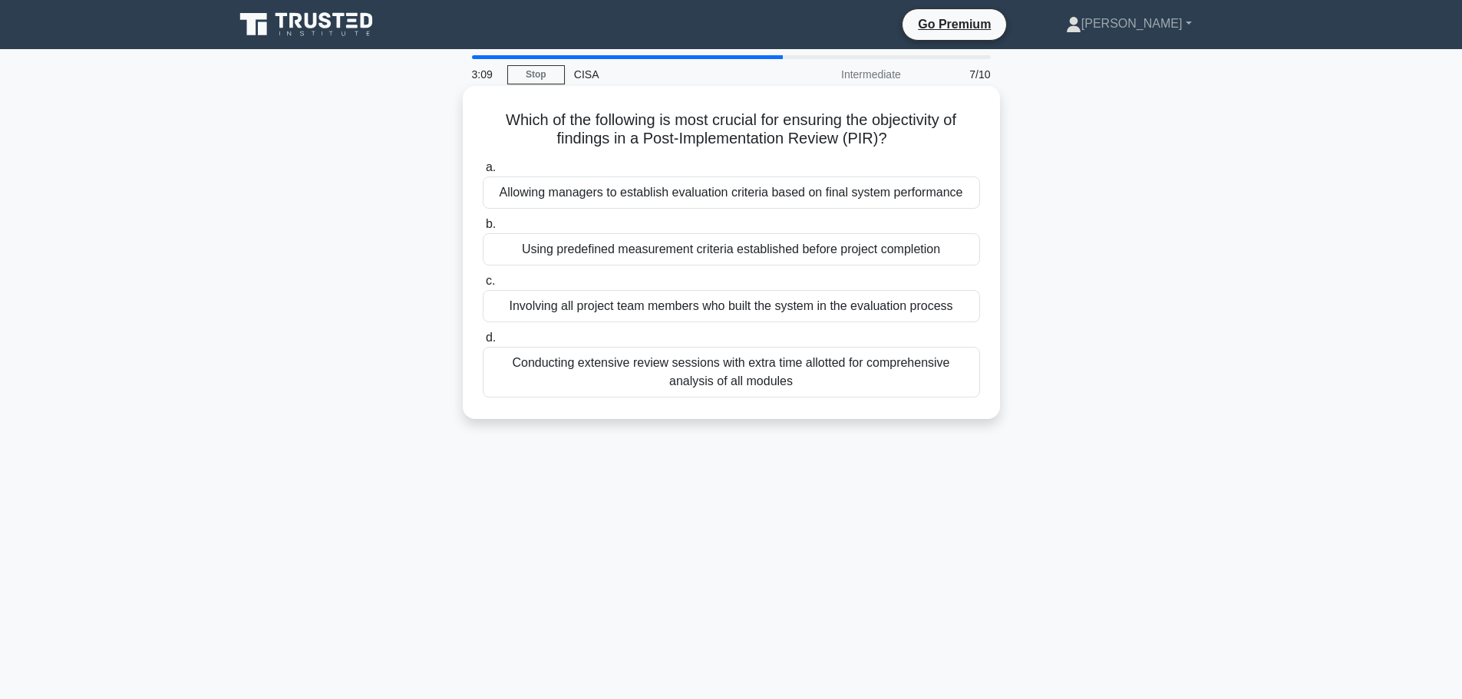
click at [700, 305] on div "Involving all project team members who built the system in the evaluation proce…" at bounding box center [731, 306] width 497 height 32
click at [483, 286] on input "c. Involving all project team members who built the system in the evaluation pr…" at bounding box center [483, 281] width 0 height 10
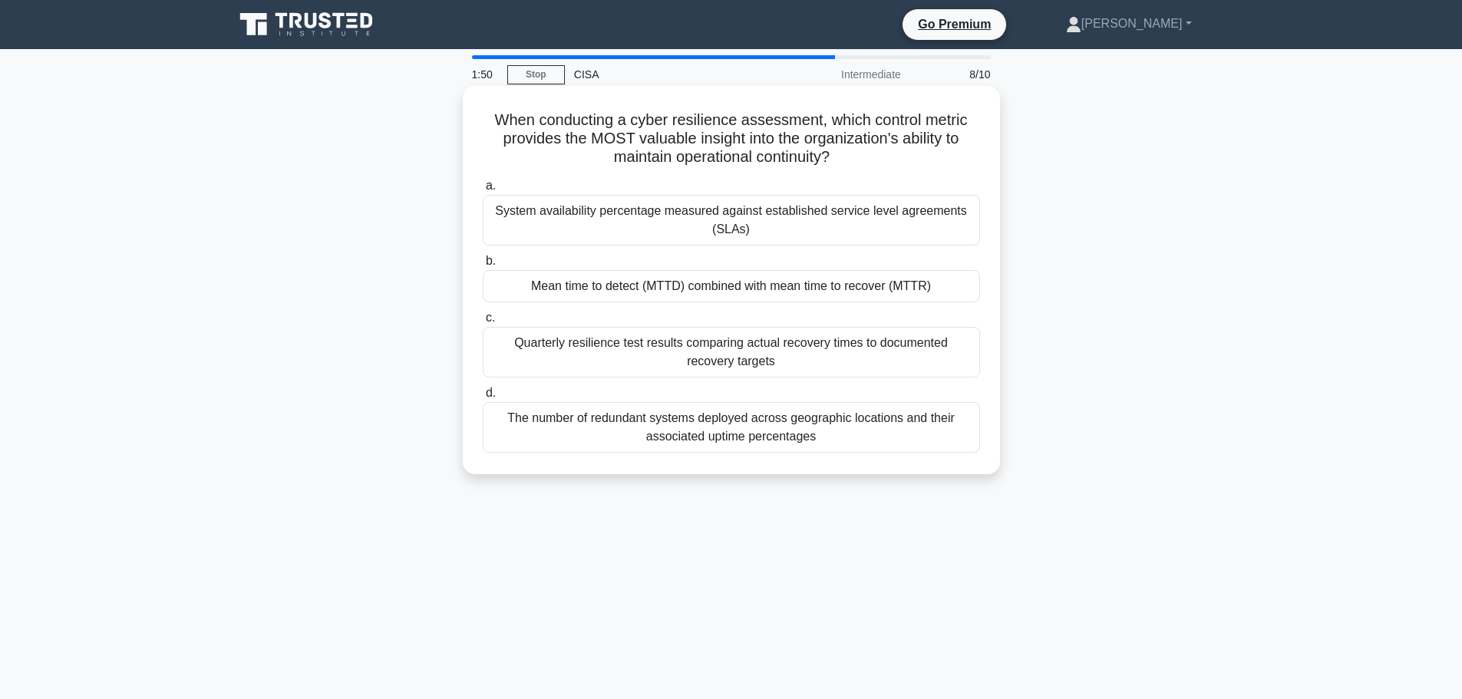
click at [742, 289] on div "Mean time to detect (MTTD) combined with mean time to recover (MTTR)" at bounding box center [731, 286] width 497 height 32
click at [483, 266] on input "b. Mean time to detect (MTTD) combined with mean time to recover (MTTR)" at bounding box center [483, 261] width 0 height 10
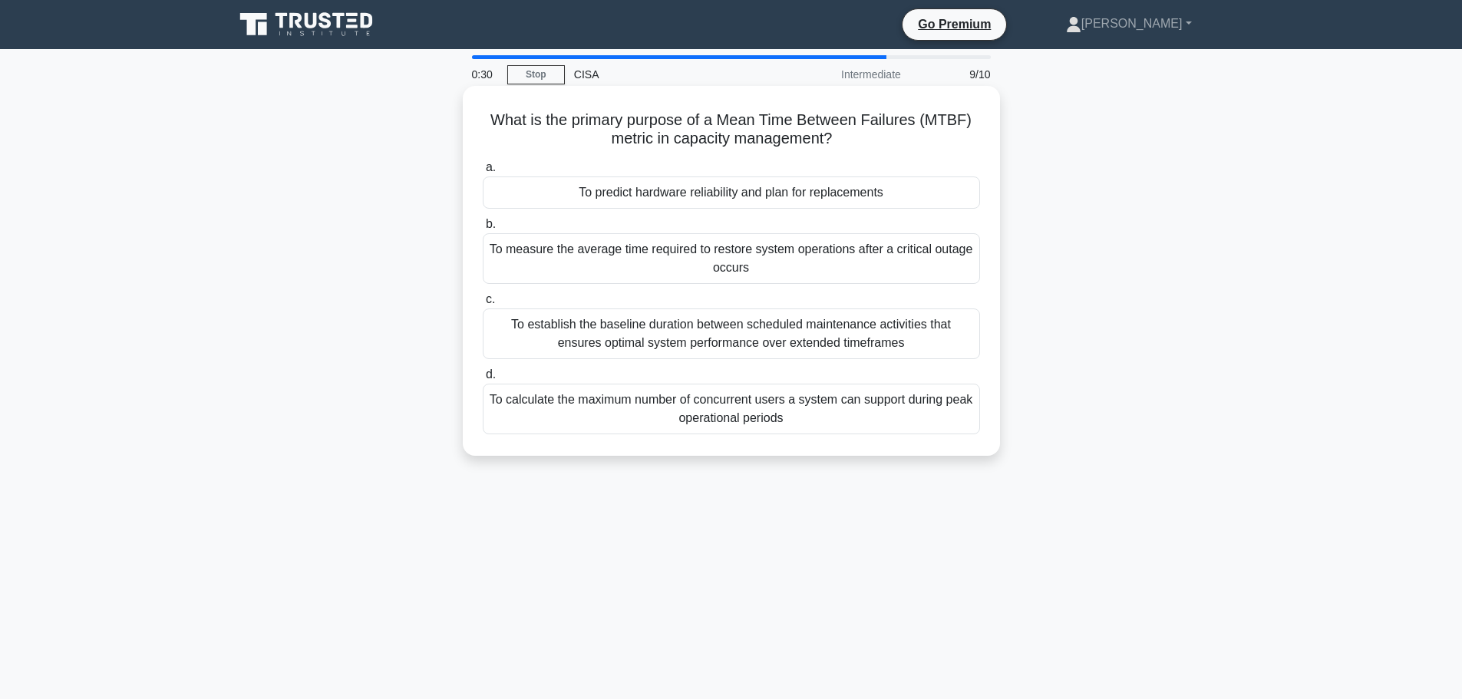
click at [751, 188] on div "To predict hardware reliability and plan for replacements" at bounding box center [731, 193] width 497 height 32
click at [483, 173] on input "a. To predict hardware reliability and plan for replacements" at bounding box center [483, 168] width 0 height 10
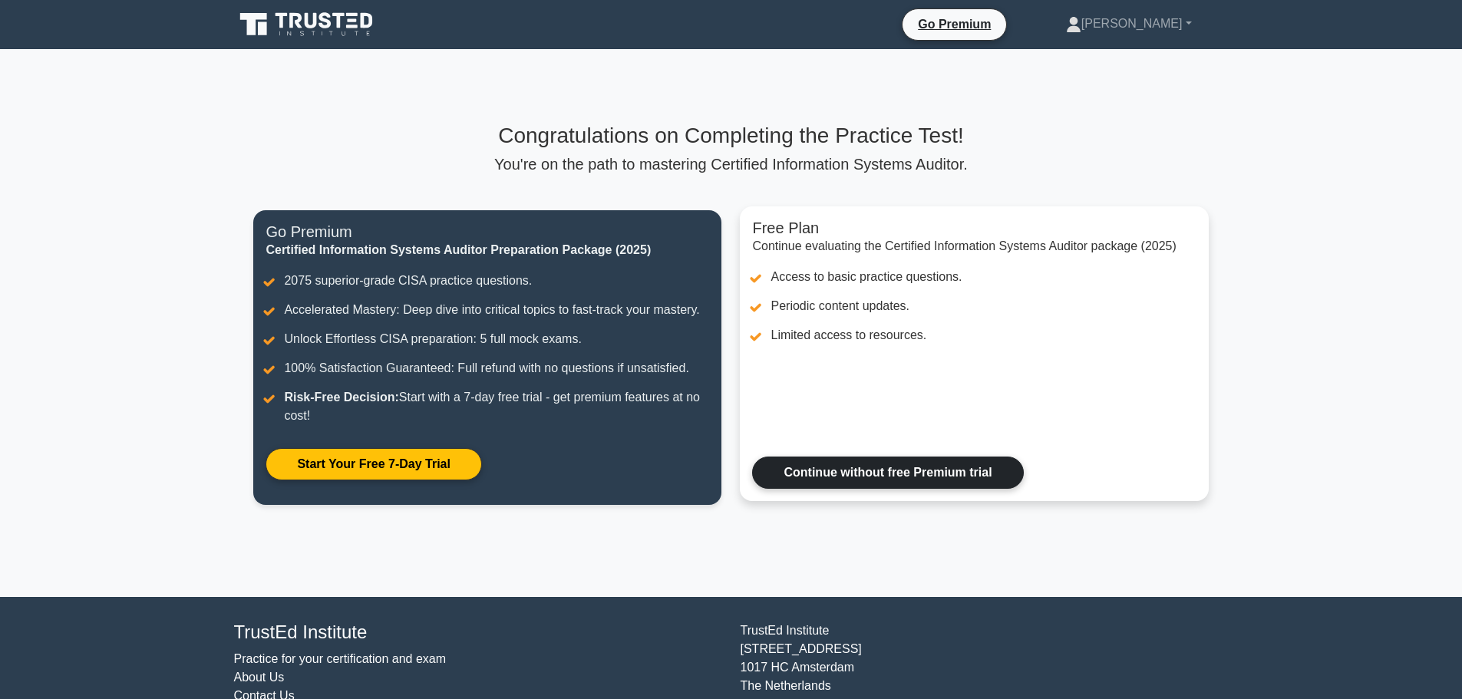
click at [794, 479] on link "Continue without free Premium trial" at bounding box center [887, 473] width 271 height 32
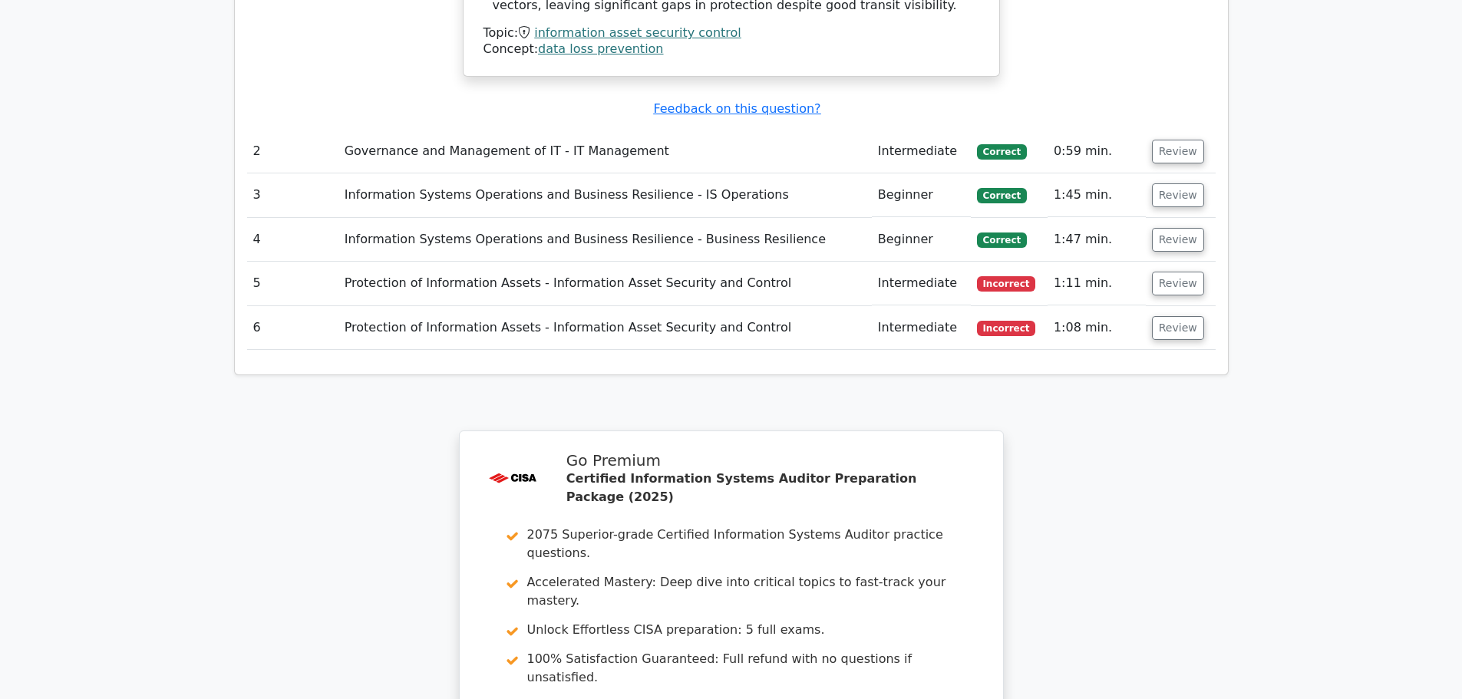
scroll to position [2025, 0]
click at [1177, 314] on button "Review" at bounding box center [1178, 326] width 52 height 24
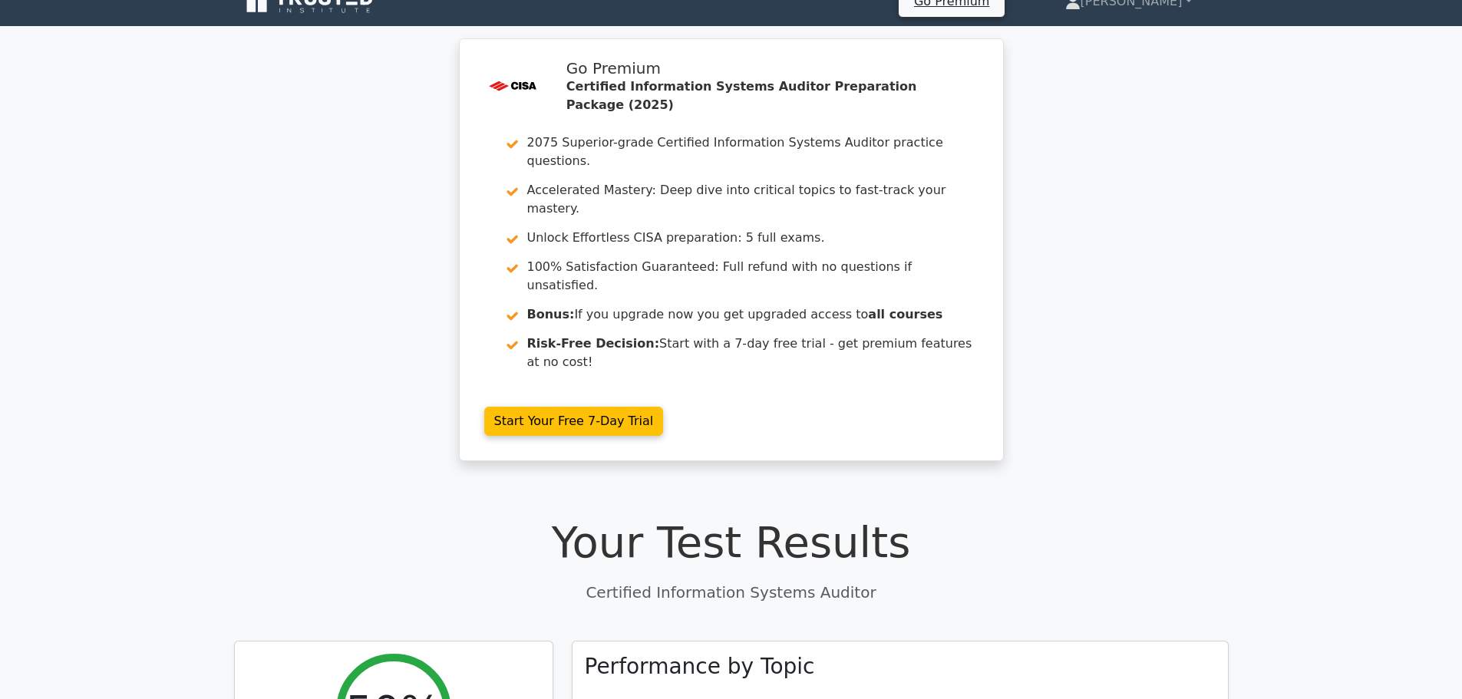
scroll to position [0, 0]
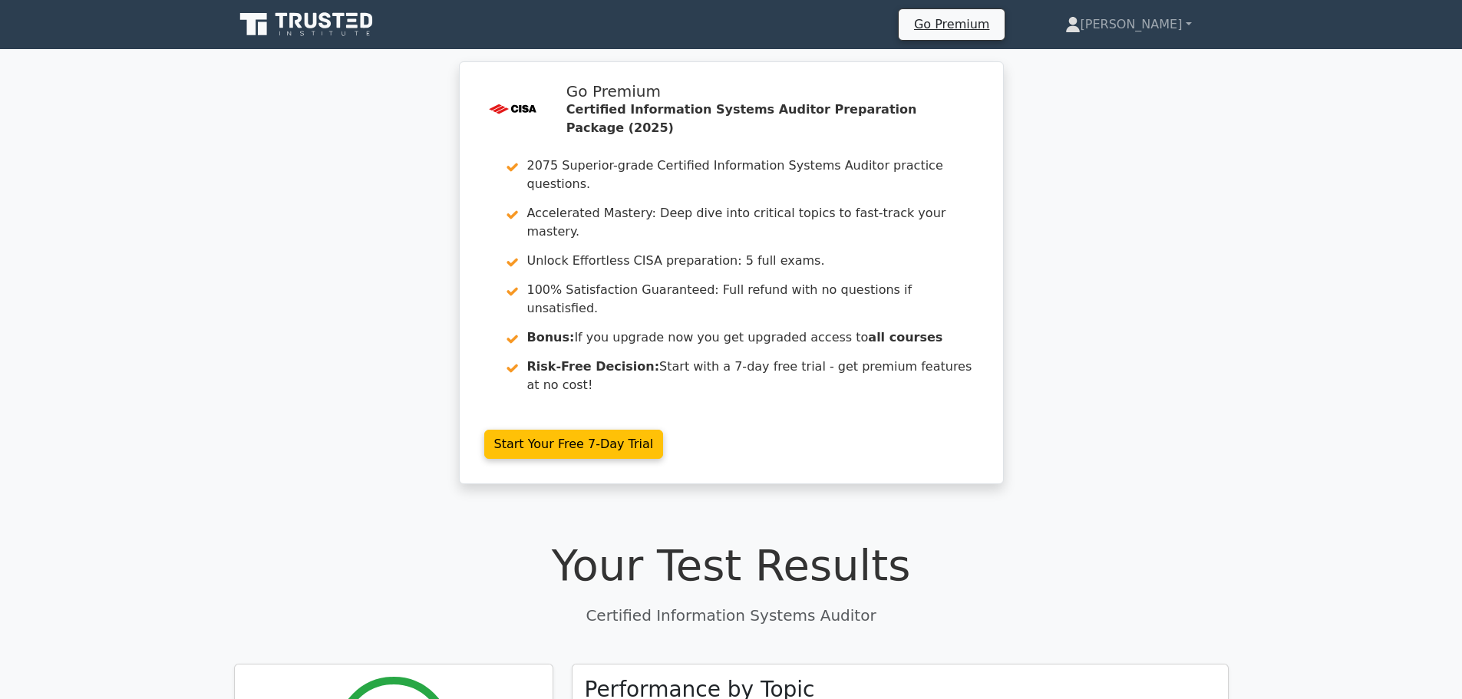
click at [303, 298] on div ".st0{fill:#E31818;} Go Premium Certified Information Systems Auditor Preparatio…" at bounding box center [731, 281] width 1462 height 441
